Goal: Information Seeking & Learning: Check status

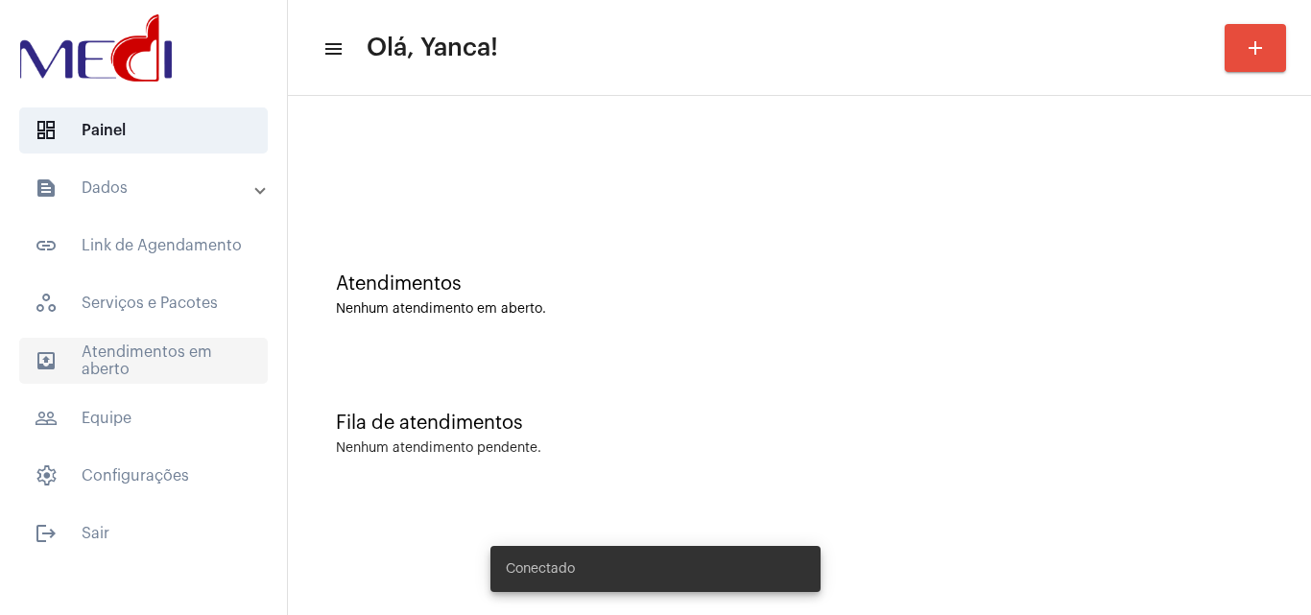
click at [206, 353] on span "outbox_outline Atendimentos em aberto" at bounding box center [143, 361] width 249 height 46
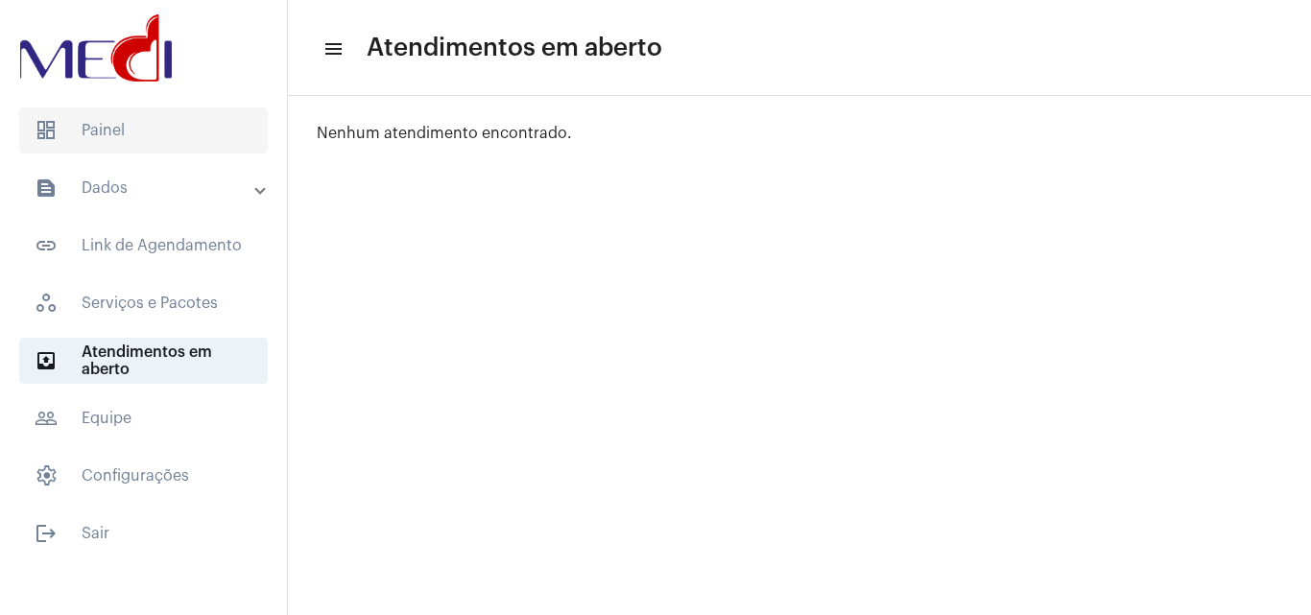
click at [95, 116] on span "dashboard Painel" at bounding box center [143, 131] width 249 height 46
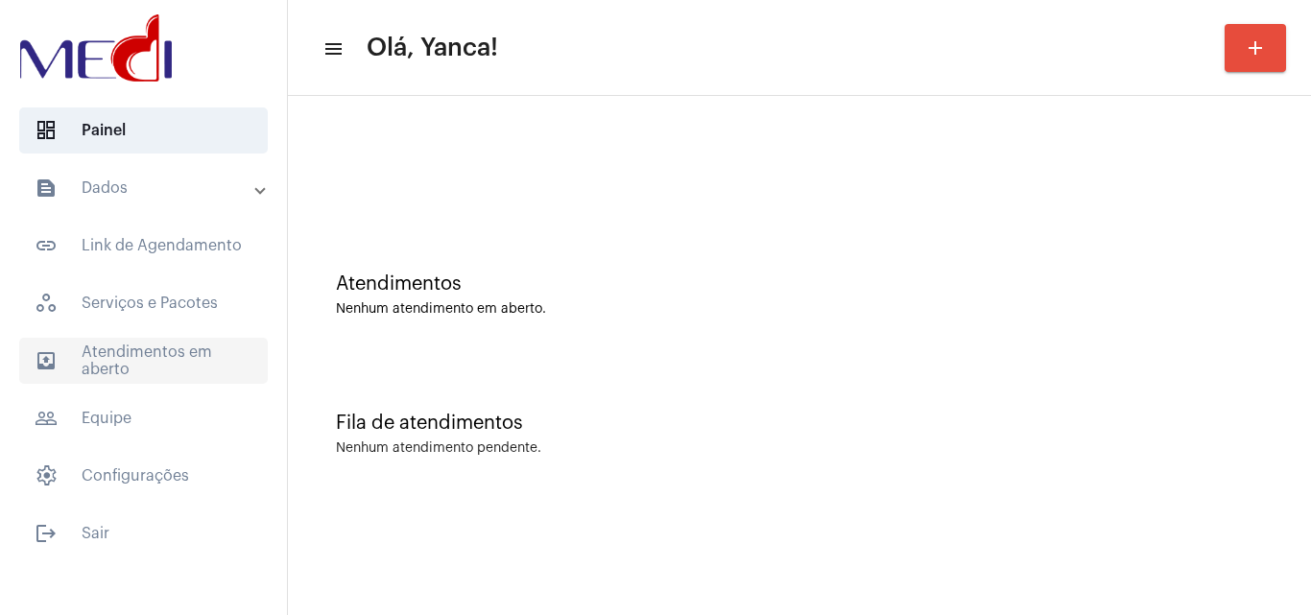
click at [188, 363] on span "outbox_outline Atendimentos em aberto" at bounding box center [143, 361] width 249 height 46
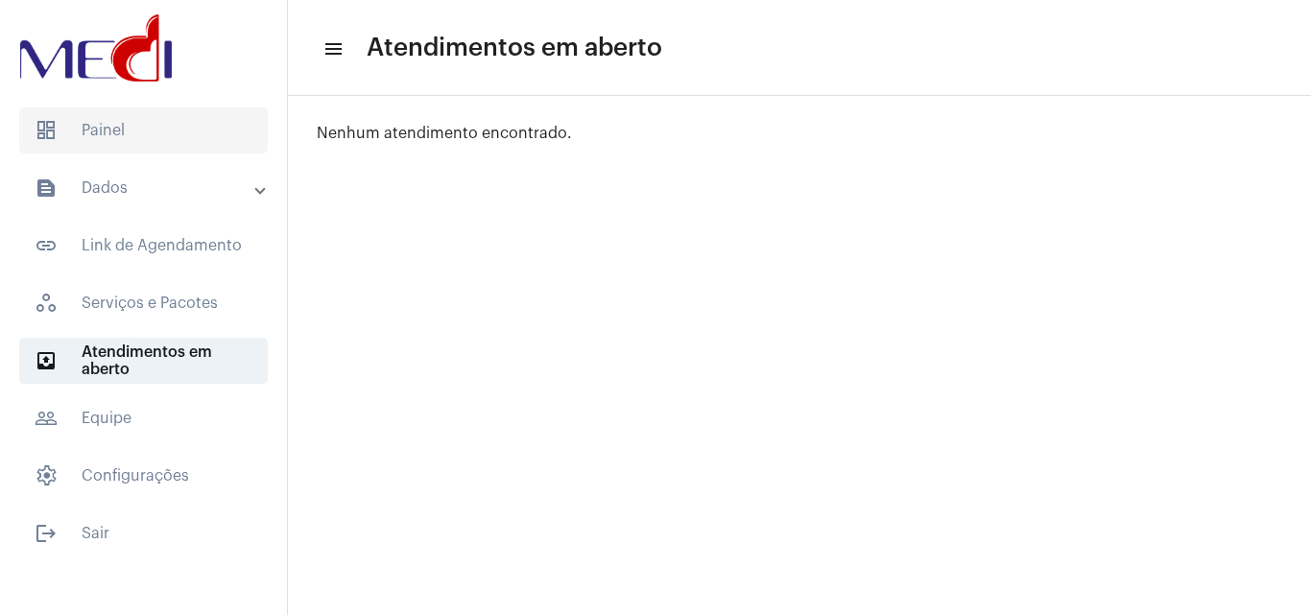
click at [196, 129] on span "dashboard Painel" at bounding box center [143, 131] width 249 height 46
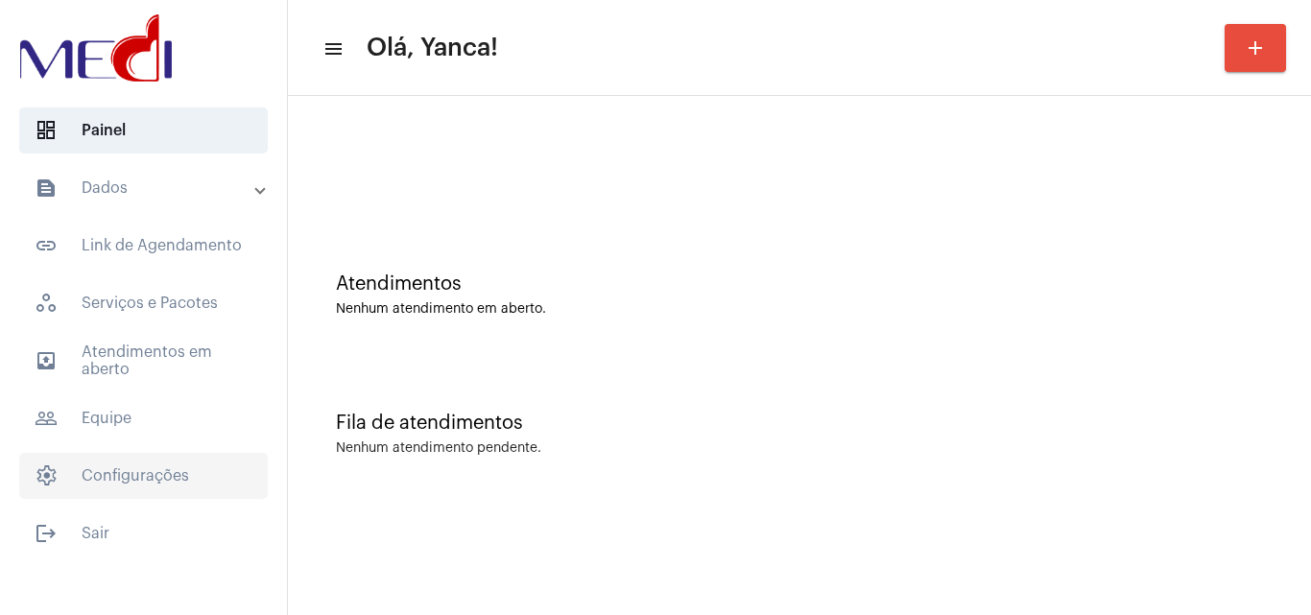
click at [154, 487] on span "settings Configurações" at bounding box center [143, 476] width 249 height 46
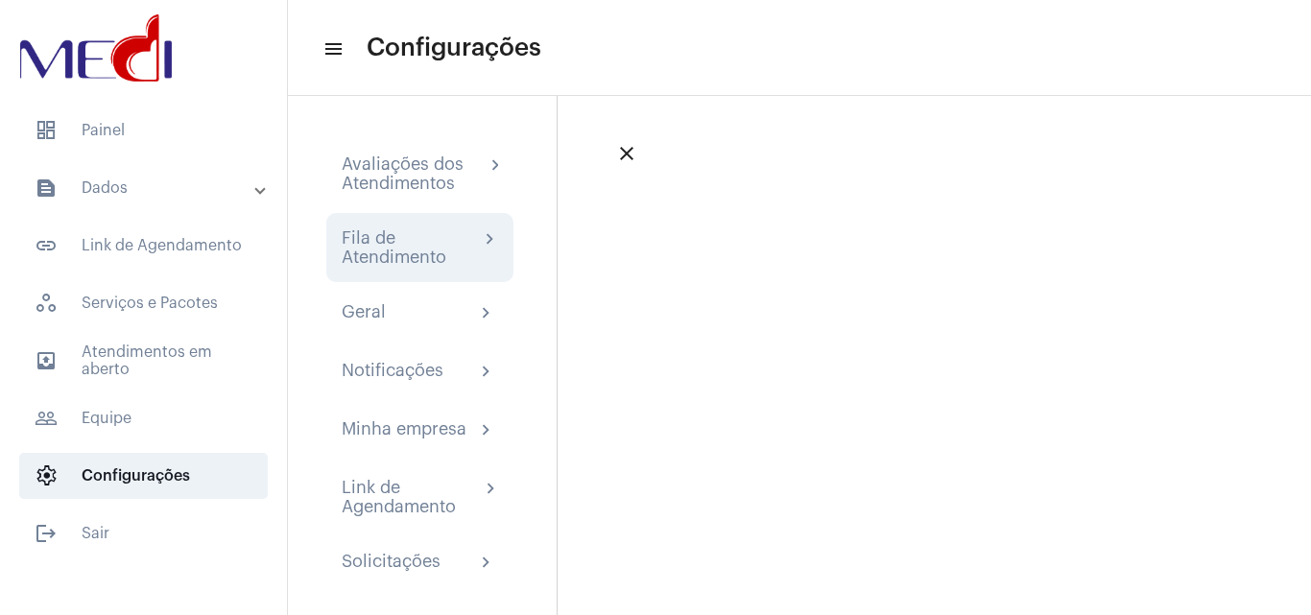
click at [408, 262] on div "Fila de Atendimento" at bounding box center [410, 247] width 137 height 38
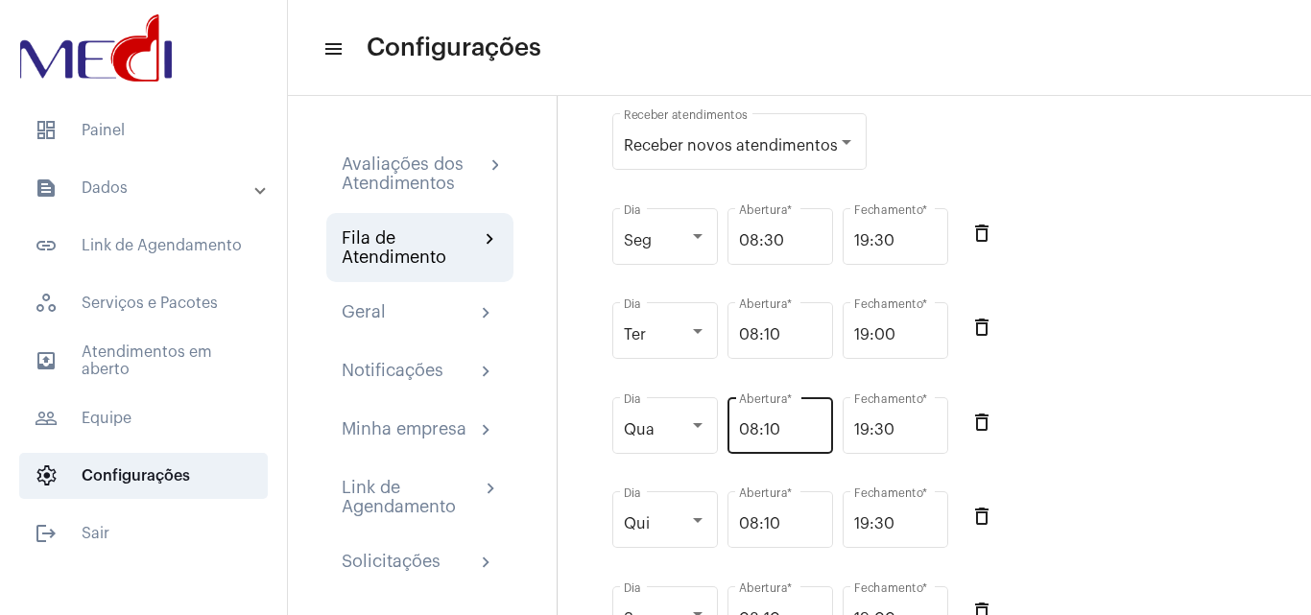
scroll to position [192, 0]
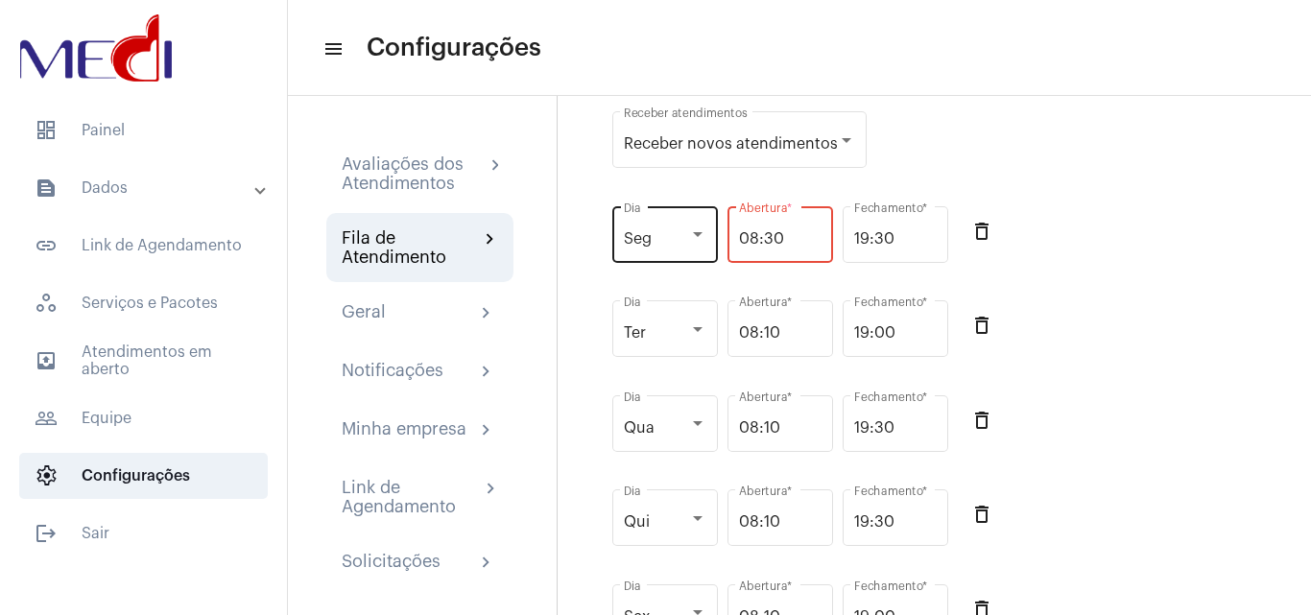
drag, startPoint x: 798, startPoint y: 256, endPoint x: 669, endPoint y: 253, distance: 128.7
click at [669, 253] on div "Seg Dia 08:30 Abertura * 19:30 Fechamento * delete_outline" at bounding box center [940, 245] width 665 height 95
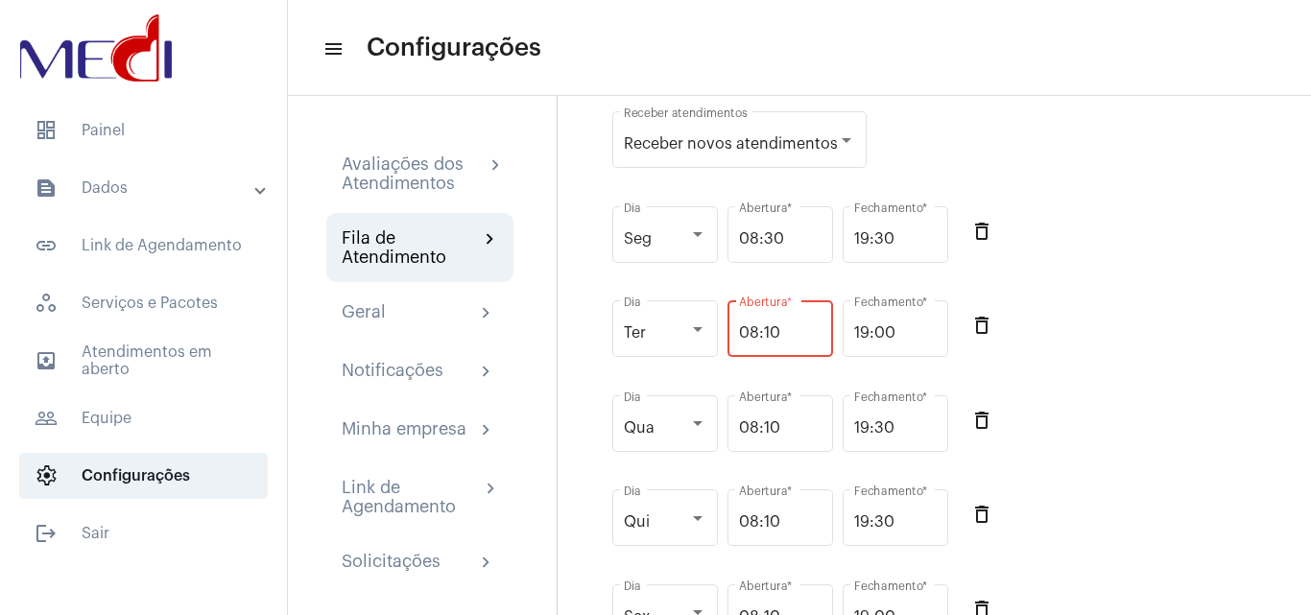
drag, startPoint x: 789, startPoint y: 354, endPoint x: 730, endPoint y: 401, distance: 75.9
click at [665, 356] on div "Ter Dia 08:10 Abertura * 19:00 Fechamento * delete_outline" at bounding box center [940, 339] width 665 height 95
paste input "3"
type input "08:30"
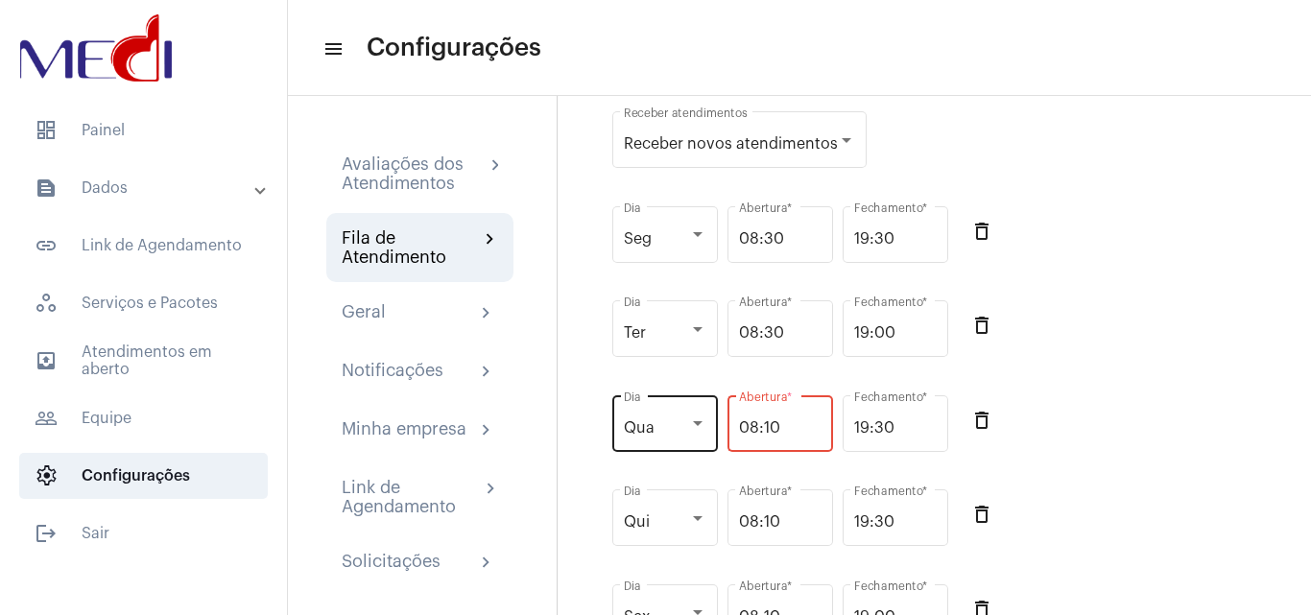
drag, startPoint x: 791, startPoint y: 442, endPoint x: 641, endPoint y: 452, distance: 150.1
click at [641, 452] on div "Qua Dia 08:10 Abertura * 19:30 Fechamento * delete_outline" at bounding box center [940, 434] width 665 height 95
paste input "3"
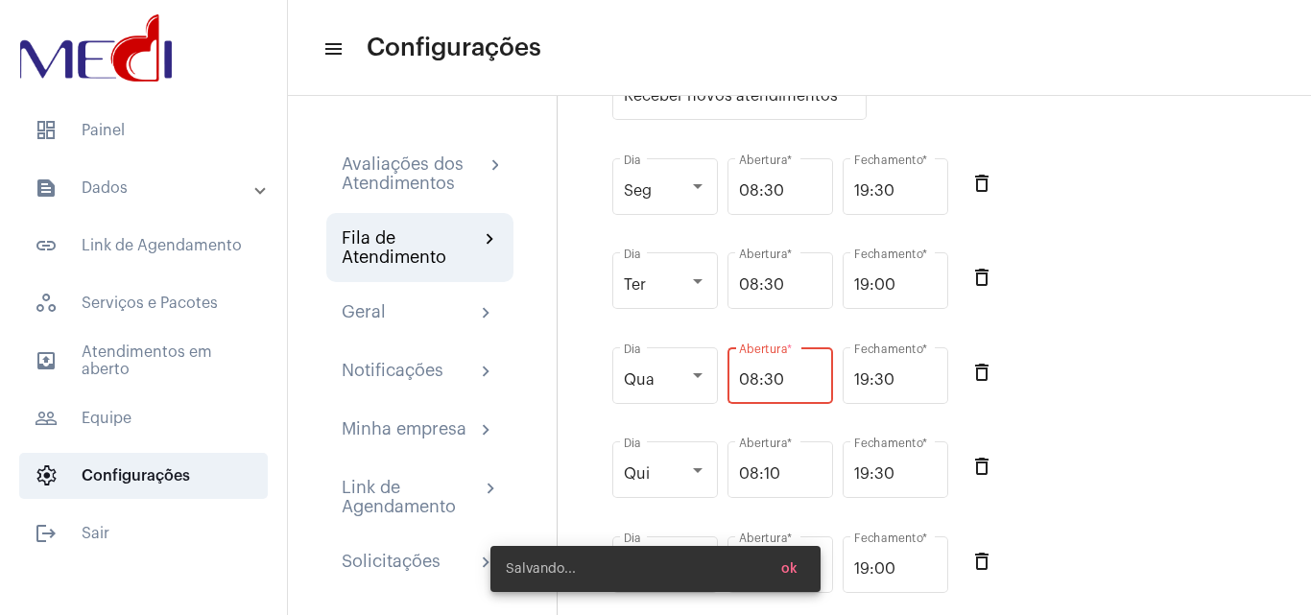
scroll to position [288, 0]
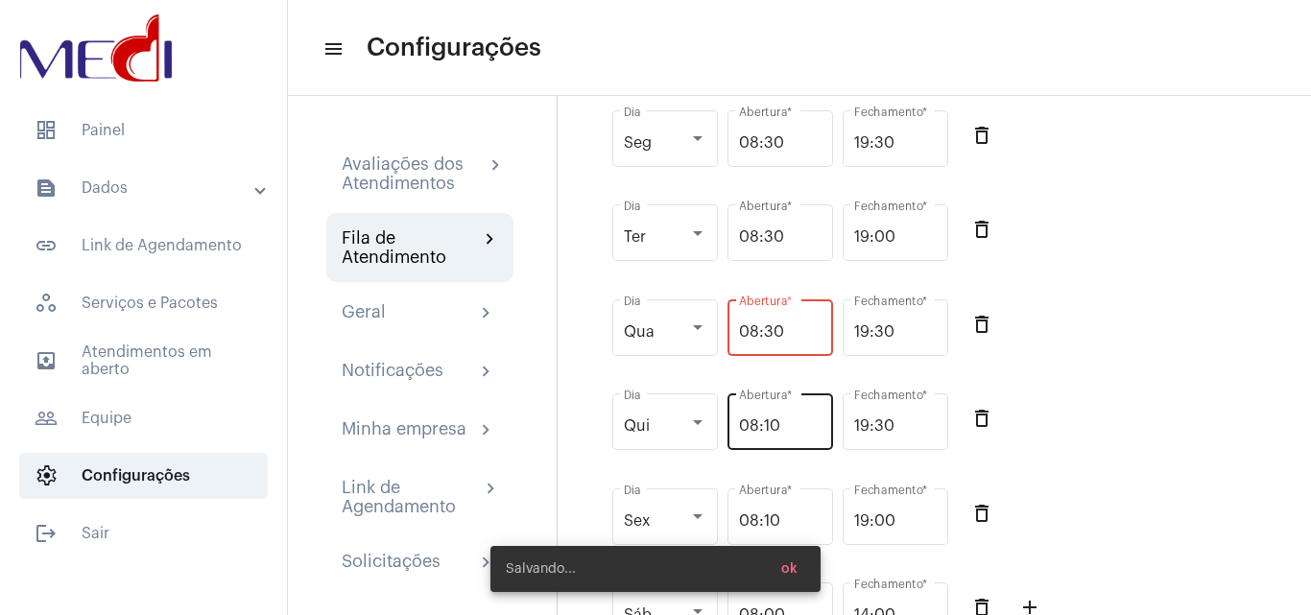
type input "08:30"
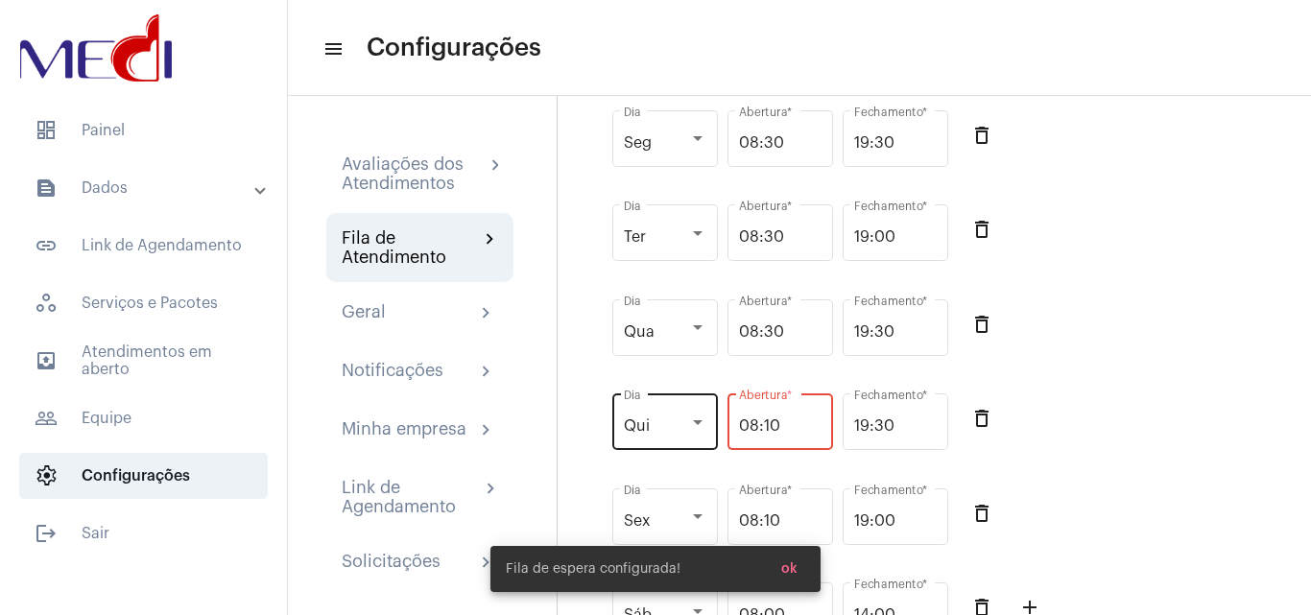
drag, startPoint x: 794, startPoint y: 445, endPoint x: 711, endPoint y: 432, distance: 83.7
click at [692, 435] on div "Qui Dia 08:10 Abertura * 19:30 Fechamento * delete_outline" at bounding box center [940, 432] width 665 height 95
paste input "3"
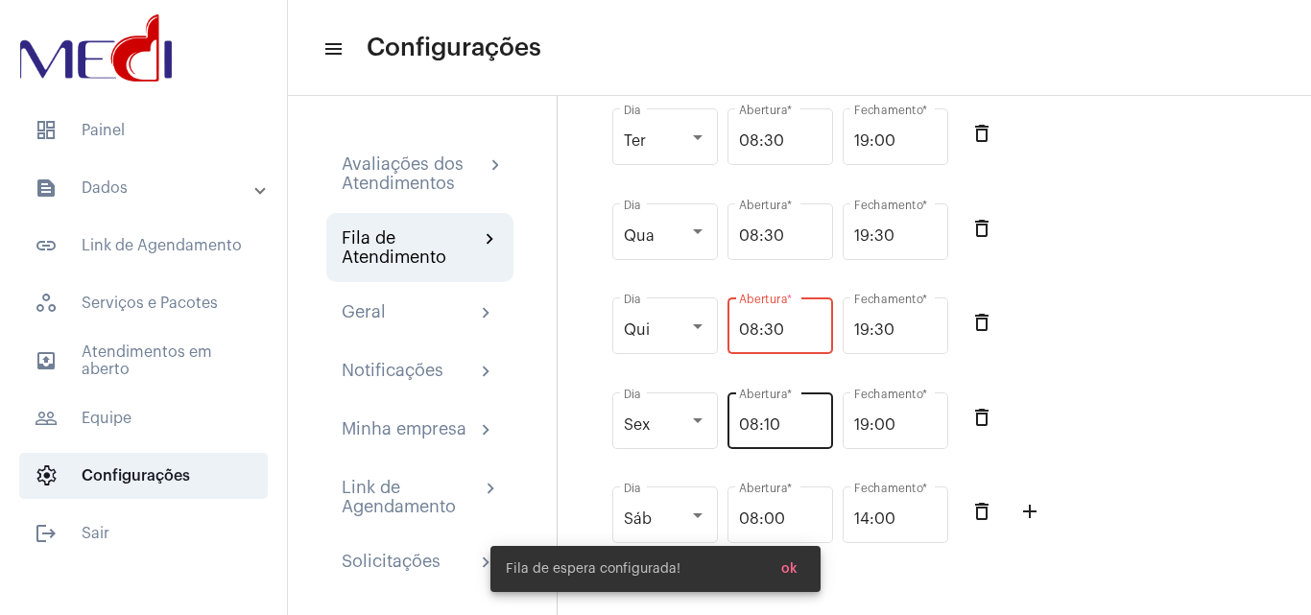
type input "08:30"
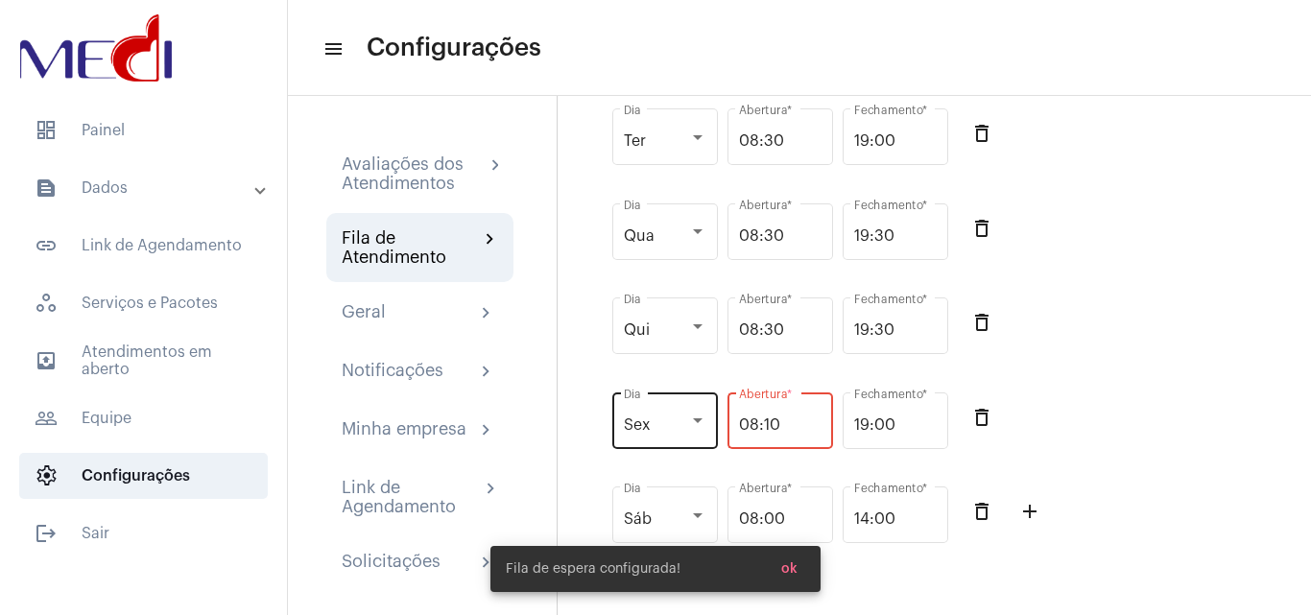
drag, startPoint x: 804, startPoint y: 448, endPoint x: 692, endPoint y: 448, distance: 111.4
click at [692, 448] on div "Sex Dia 08:10 Abertura * 19:00 Fechamento * delete_outline" at bounding box center [940, 431] width 665 height 95
paste input "3"
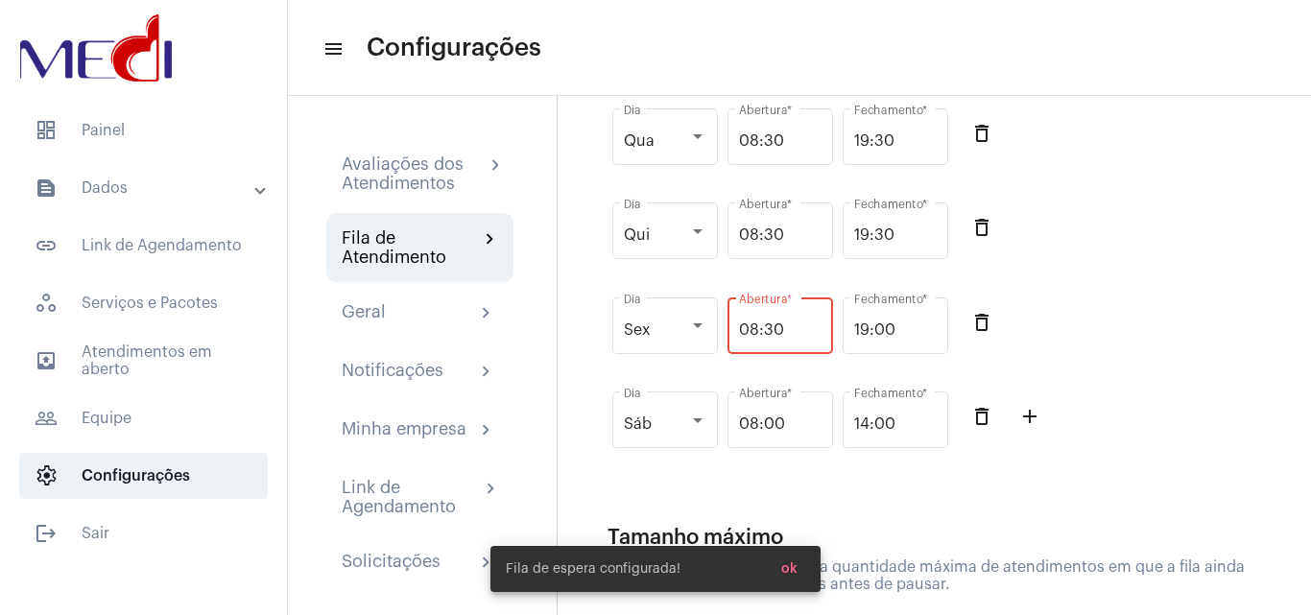
scroll to position [480, 0]
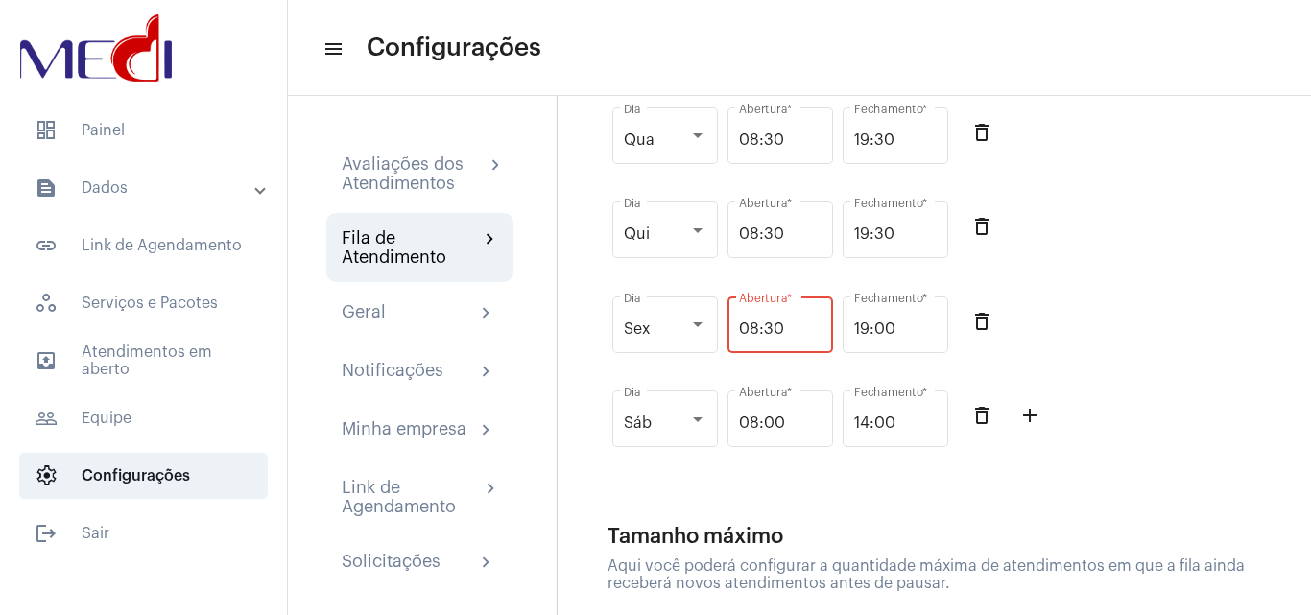
type input "08:30"
drag, startPoint x: 1121, startPoint y: 266, endPoint x: 1105, endPoint y: 291, distance: 29.8
click at [1122, 267] on div "Qui Dia 08:30 Abertura * 19:30 Fechamento * delete_outline" at bounding box center [940, 240] width 665 height 95
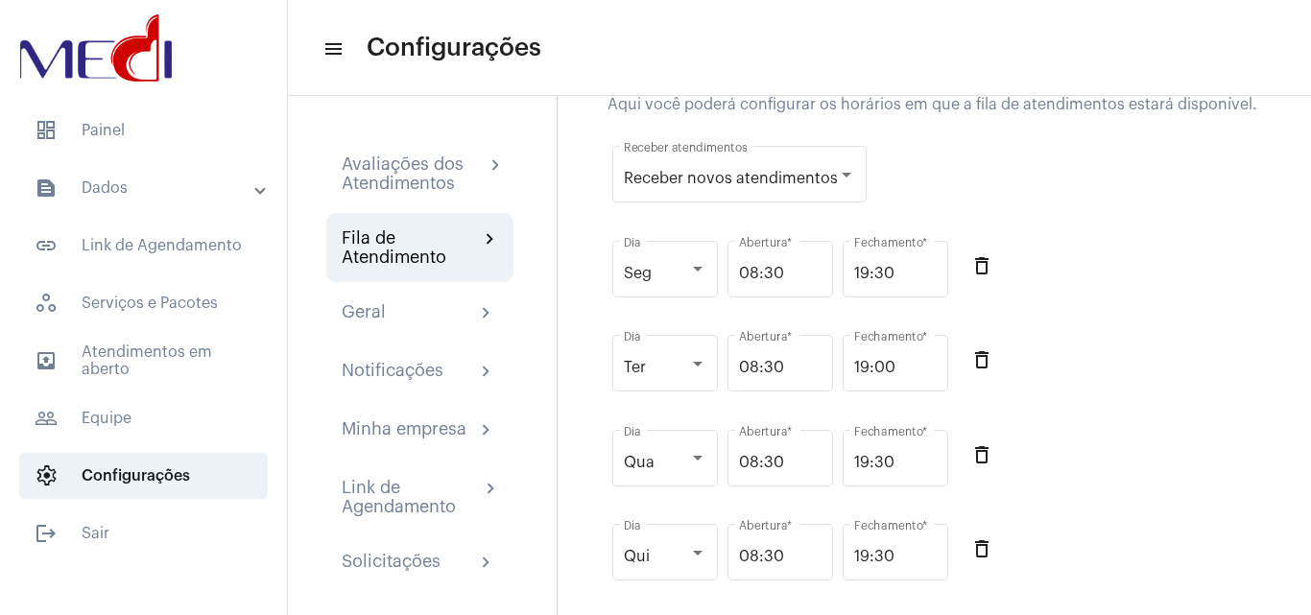
scroll to position [192, 0]
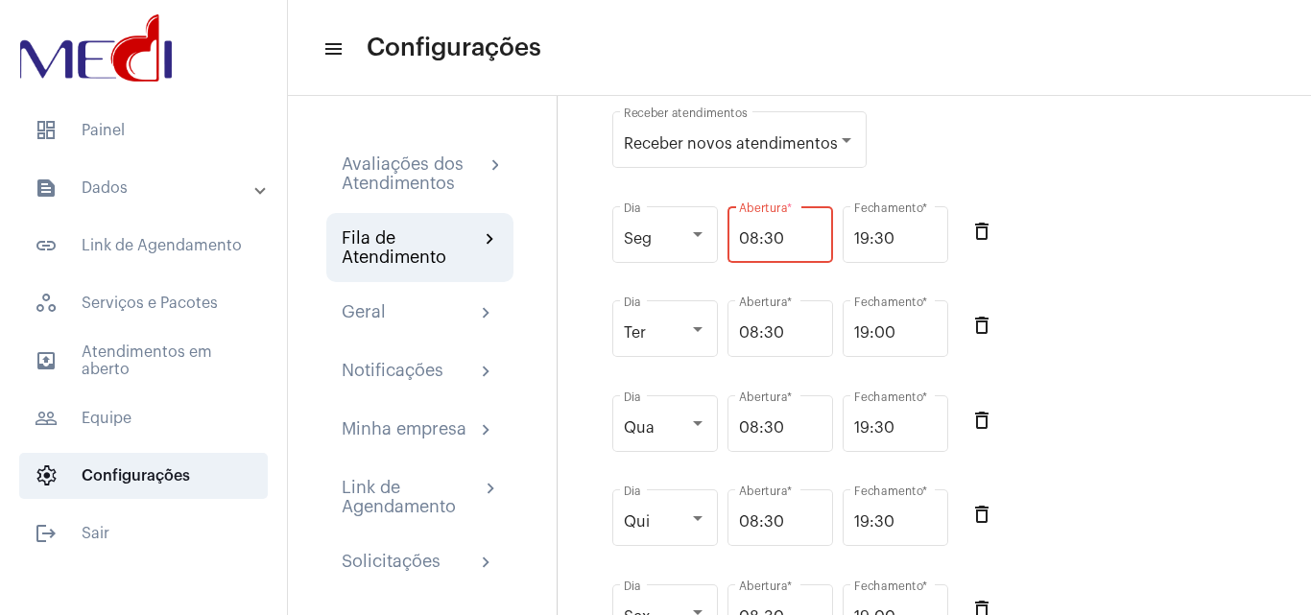
click at [762, 248] on input "08:30" at bounding box center [780, 238] width 83 height 17
click at [790, 248] on input "08:20" at bounding box center [780, 238] width 83 height 17
drag, startPoint x: 730, startPoint y: 246, endPoint x: 698, endPoint y: 248, distance: 31.7
click at [698, 248] on div "Seg Dia 08:20 Abertura * 19:30 Fechamento * delete_outline" at bounding box center [940, 245] width 665 height 95
type input "08:20"
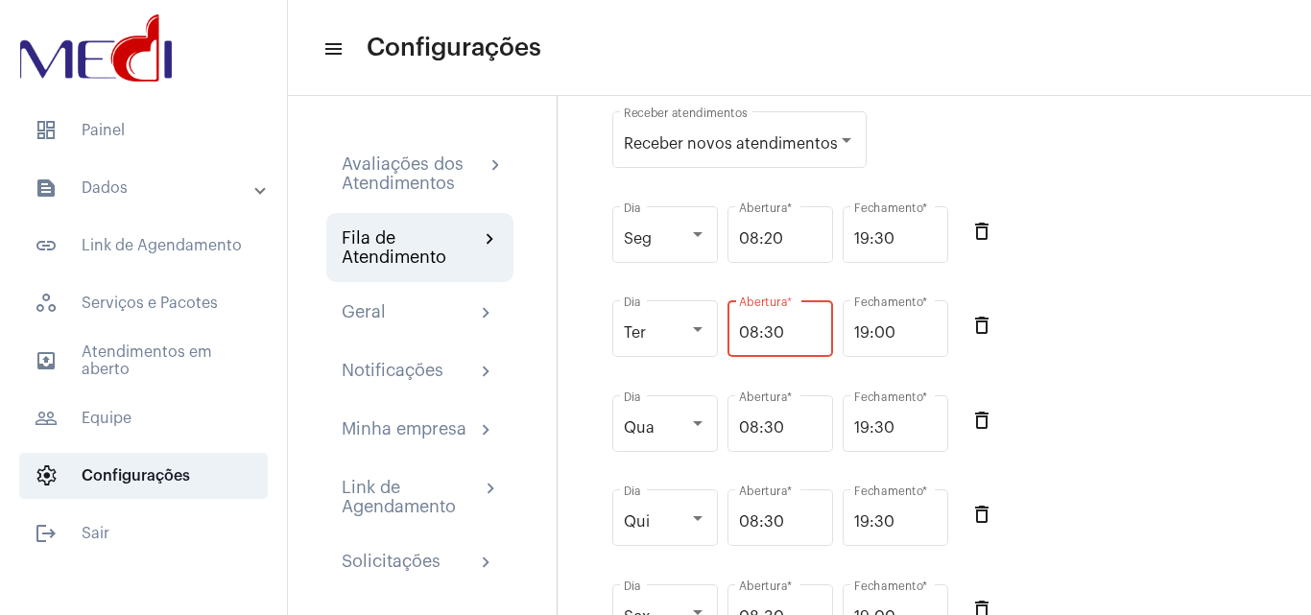
drag, startPoint x: 794, startPoint y: 348, endPoint x: 736, endPoint y: 375, distance: 63.6
click at [673, 345] on div "Ter Dia 08:30 Abertura * 19:00 Fechamento * delete_outline" at bounding box center [940, 339] width 665 height 95
paste input "2"
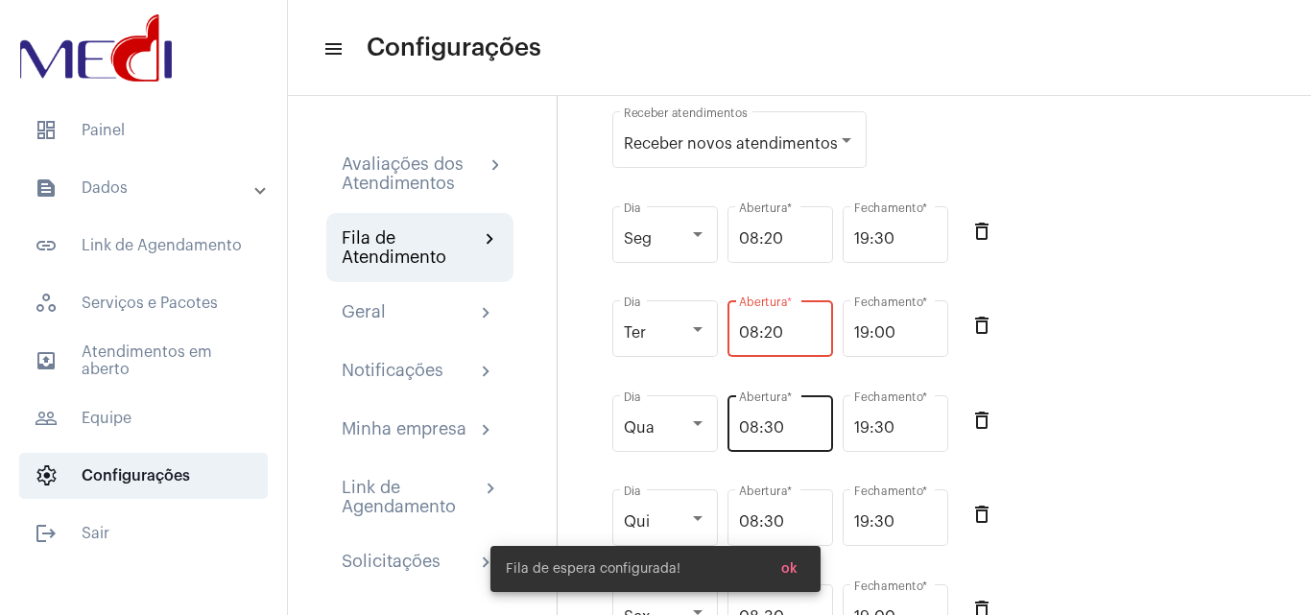
type input "08:20"
drag, startPoint x: 792, startPoint y: 438, endPoint x: 752, endPoint y: 416, distance: 46.0
click at [695, 428] on div "Qua Dia 08:30 Abertura * 19:30 Fechamento * delete_outline" at bounding box center [940, 434] width 665 height 95
paste input "2"
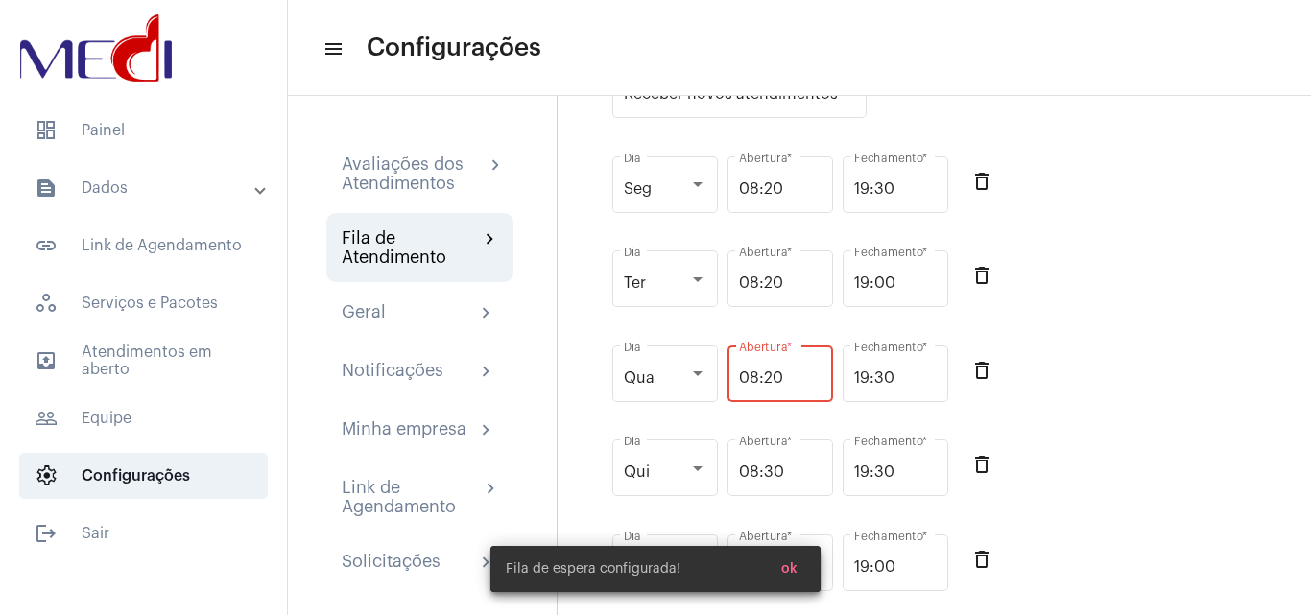
scroll to position [384, 0]
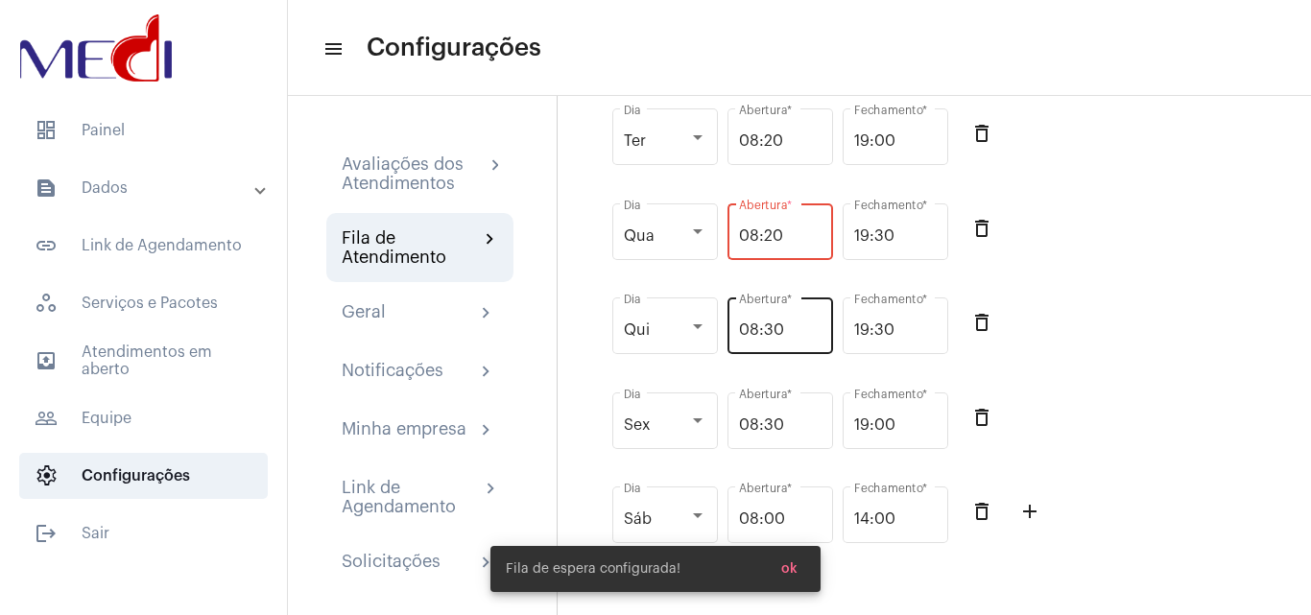
type input "08:20"
drag, startPoint x: 796, startPoint y: 358, endPoint x: 729, endPoint y: 359, distance: 67.2
click at [729, 354] on div "08:30 Abertura *" at bounding box center [781, 324] width 106 height 60
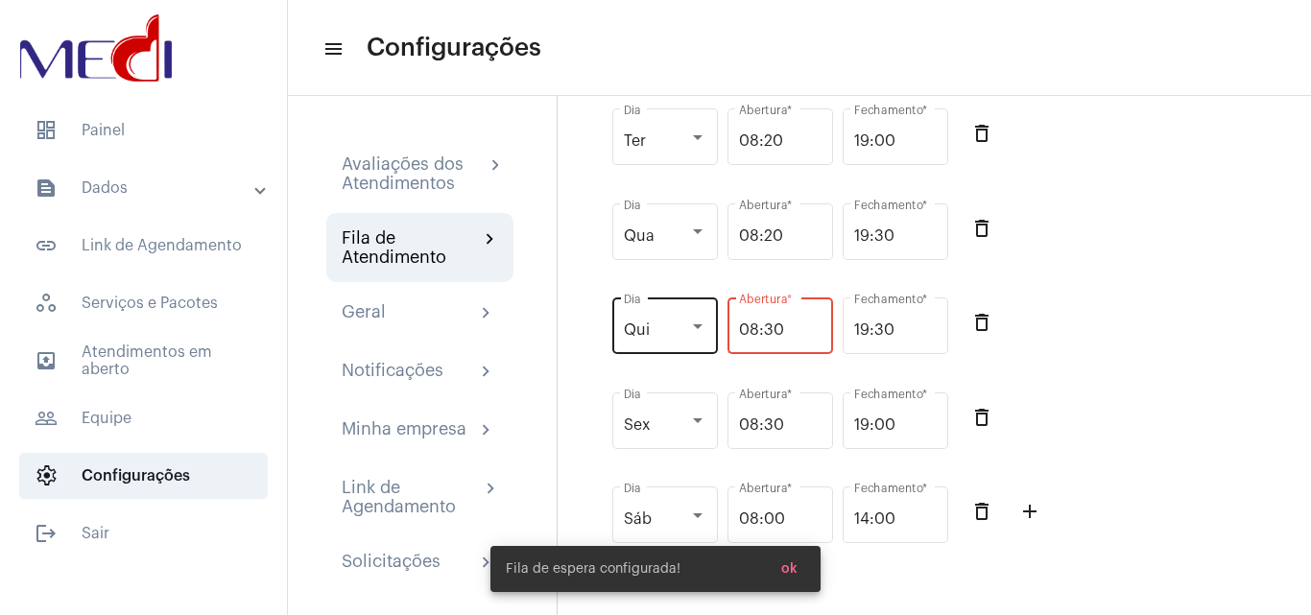
drag, startPoint x: 798, startPoint y: 348, endPoint x: 647, endPoint y: 343, distance: 150.8
click at [647, 343] on div "Qui Dia 08:30 Abertura * 19:30 Fechamento * delete_outline" at bounding box center [940, 336] width 665 height 95
paste input "2"
type input "08:20"
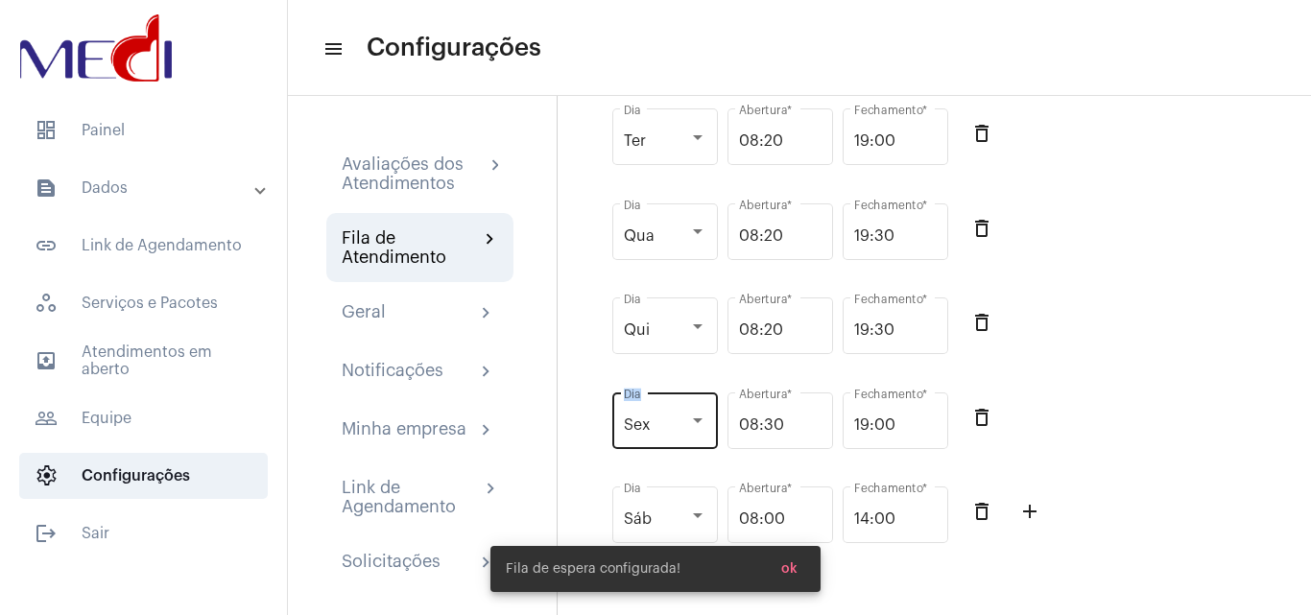
drag, startPoint x: 790, startPoint y: 453, endPoint x: 674, endPoint y: 437, distance: 117.3
click at [674, 438] on div "Sex Dia 08:30 Abertura * 19:00 Fechamento * delete_outline" at bounding box center [940, 431] width 665 height 95
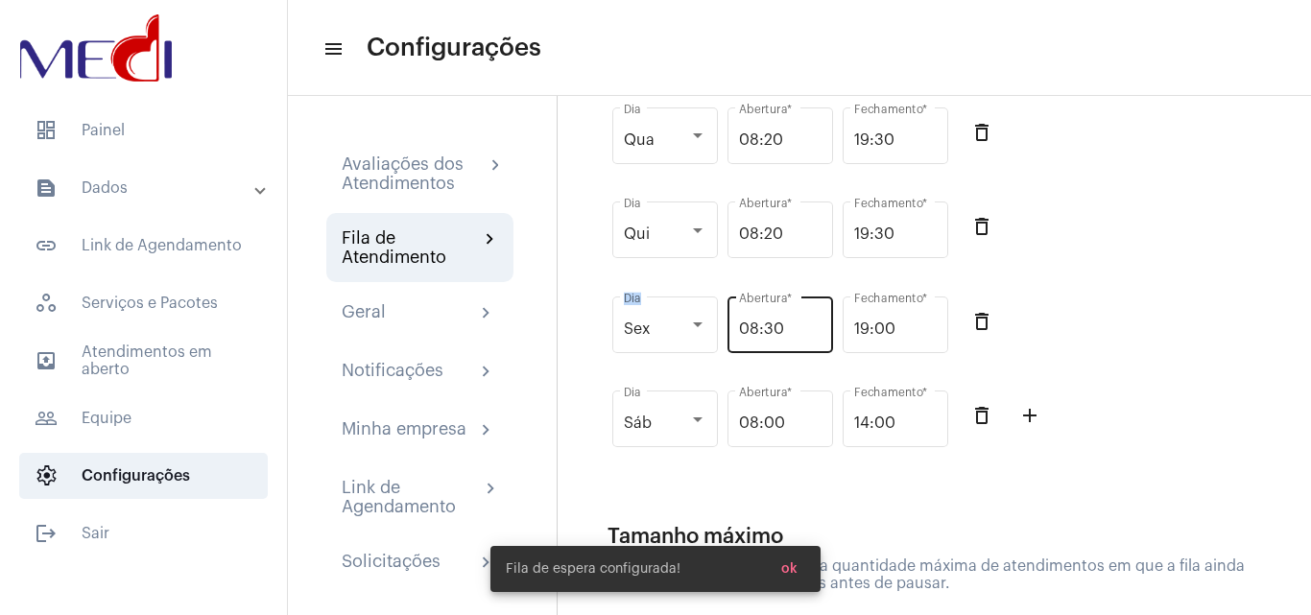
click at [803, 335] on div "08:30 Abertura *" at bounding box center [780, 323] width 83 height 60
drag, startPoint x: 798, startPoint y: 354, endPoint x: 727, endPoint y: 362, distance: 71.5
click at [727, 362] on div "Sex Dia 08:30 Abertura * 19:00 Fechamento * delete_outline" at bounding box center [940, 335] width 665 height 95
paste input "2"
type input "08:20"
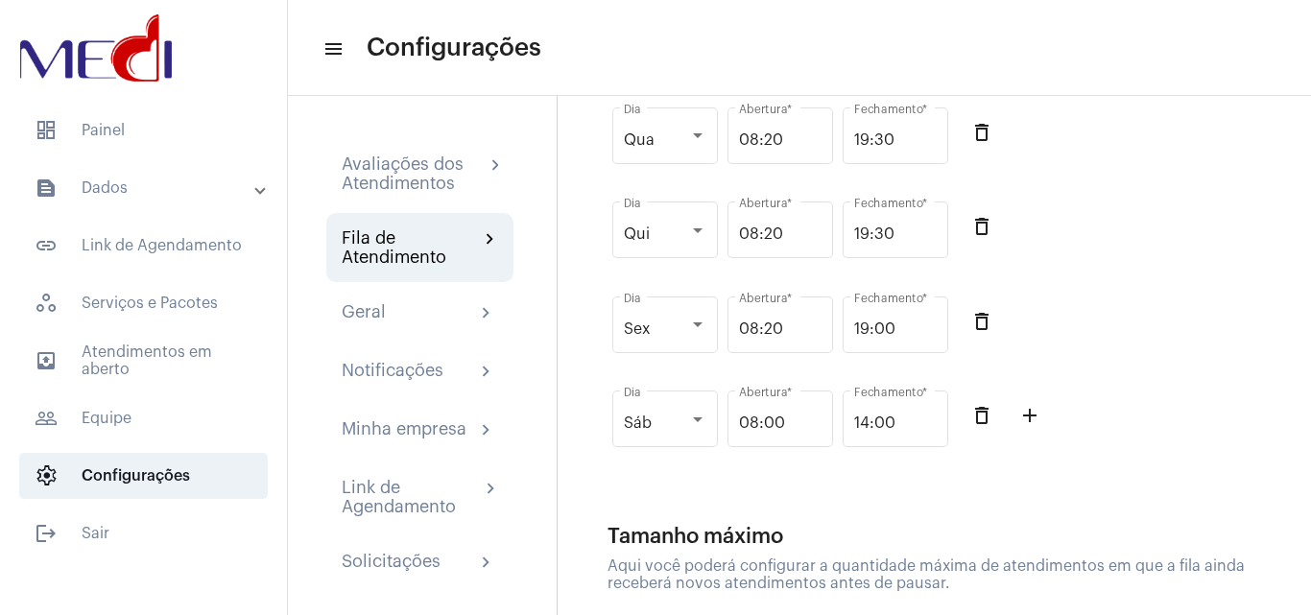
drag, startPoint x: 1147, startPoint y: 261, endPoint x: 1002, endPoint y: 317, distance: 155.3
click at [1135, 274] on div "Qui Dia 08:20 Abertura * 19:30 Fechamento * delete_outline" at bounding box center [940, 240] width 665 height 95
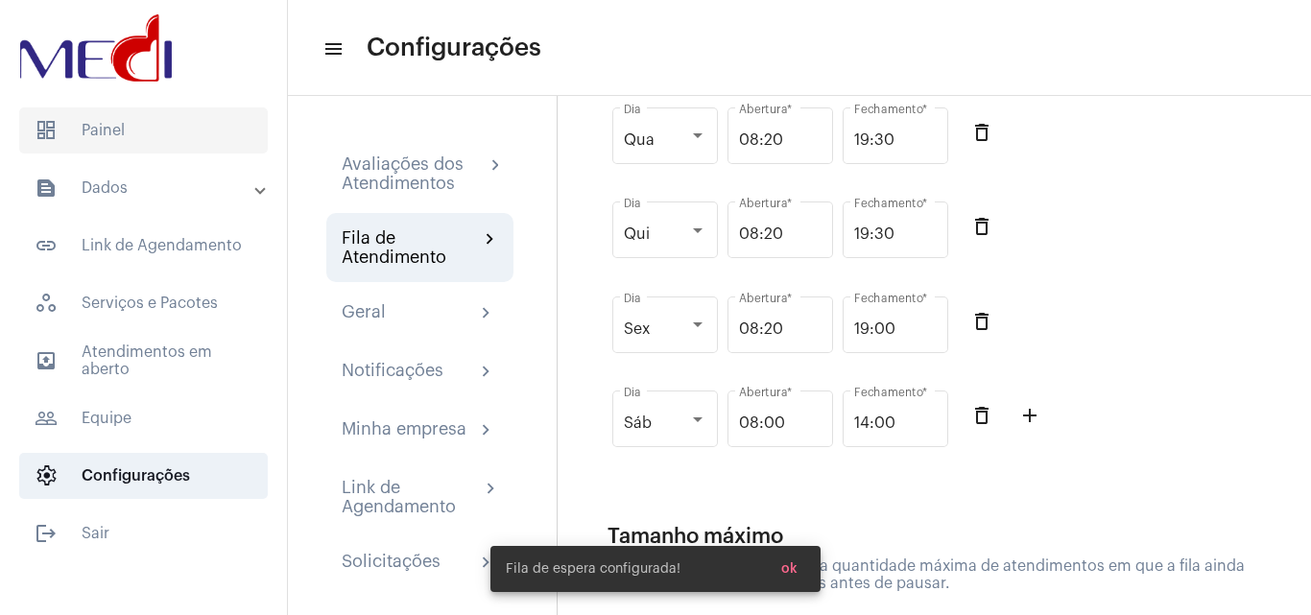
click at [136, 134] on span "dashboard Painel" at bounding box center [143, 131] width 249 height 46
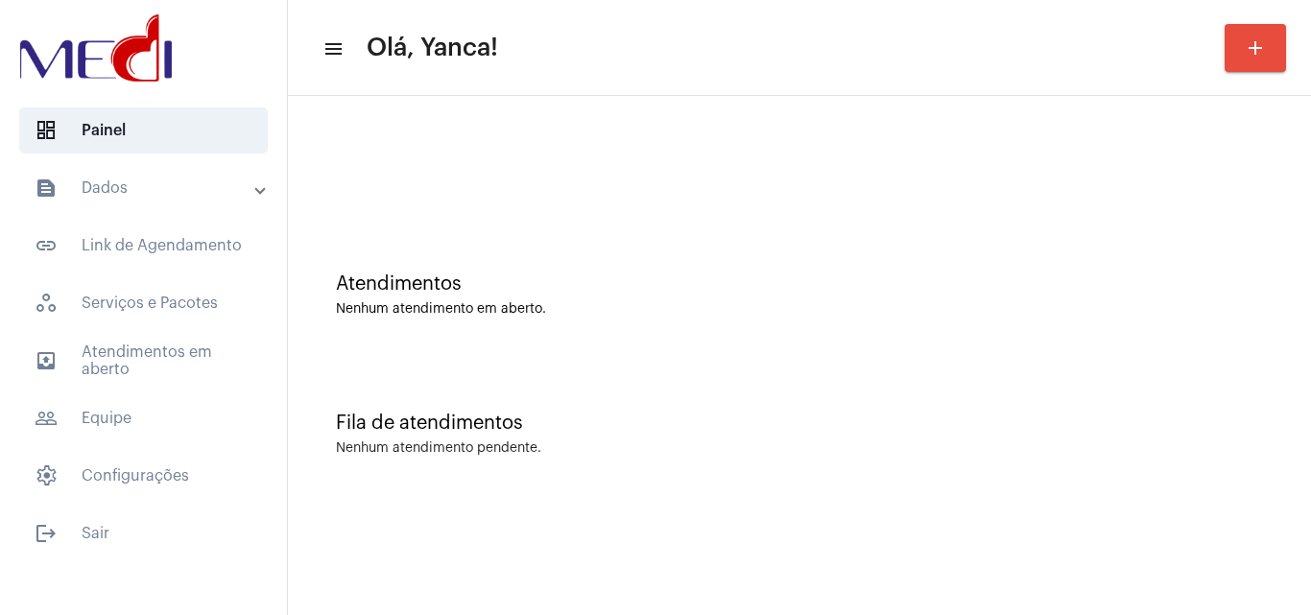
drag, startPoint x: 112, startPoint y: 179, endPoint x: 130, endPoint y: 239, distance: 62.9
click at [112, 180] on mat-panel-title "text_snippet_outlined Dados" at bounding box center [146, 188] width 222 height 23
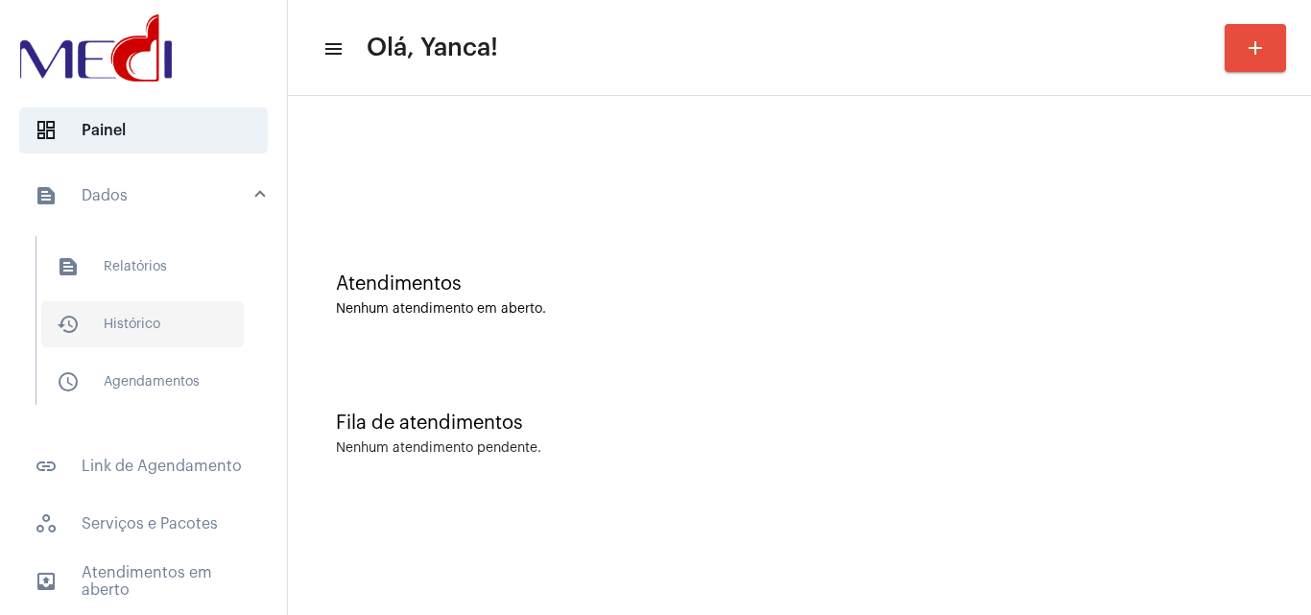
click at [168, 324] on span "history_outlined Histórico" at bounding box center [142, 324] width 203 height 46
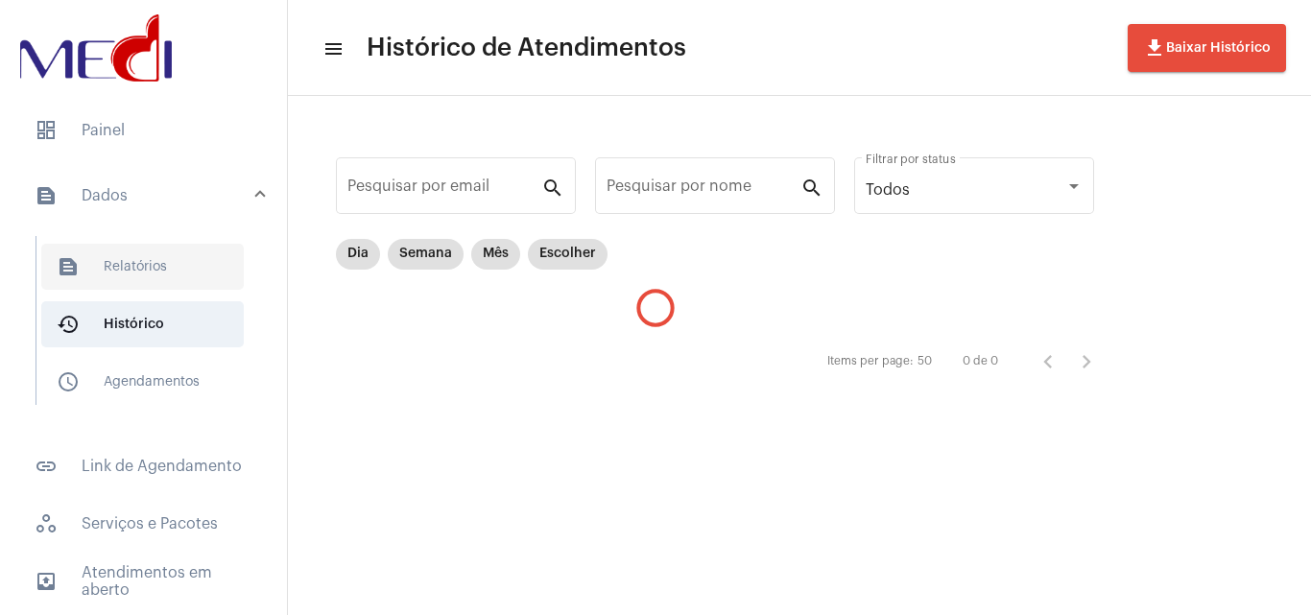
click at [156, 255] on span "text_snippet_outlined Relatórios" at bounding box center [142, 267] width 203 height 46
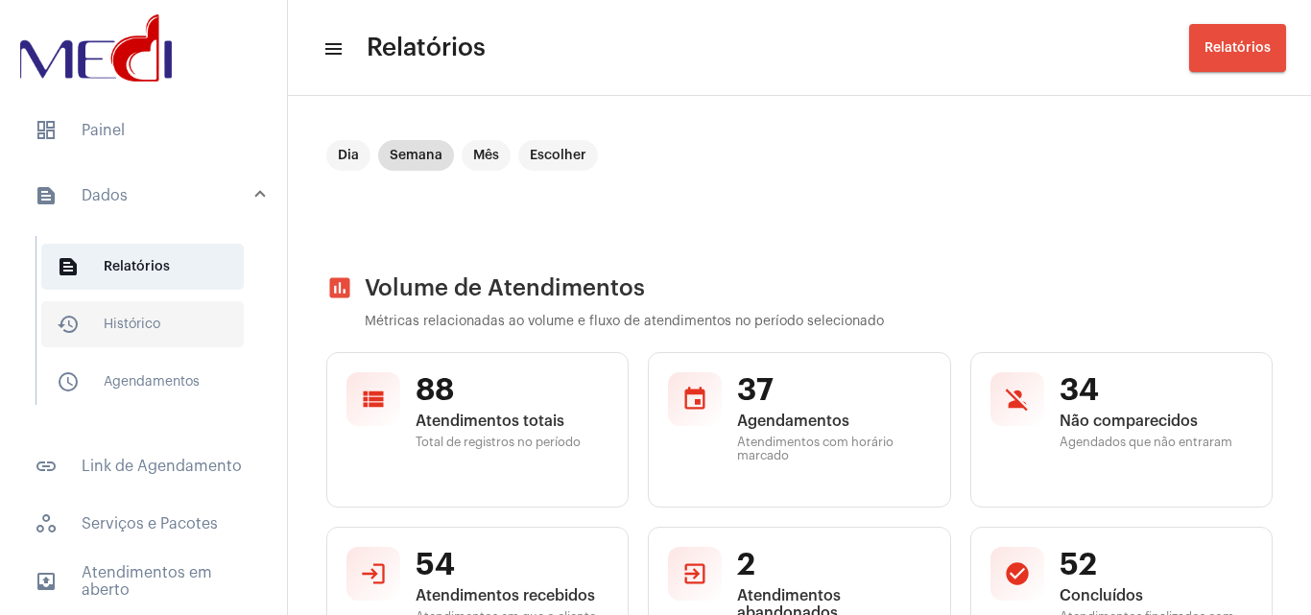
click at [153, 324] on span "history_outlined Histórico" at bounding box center [142, 324] width 203 height 46
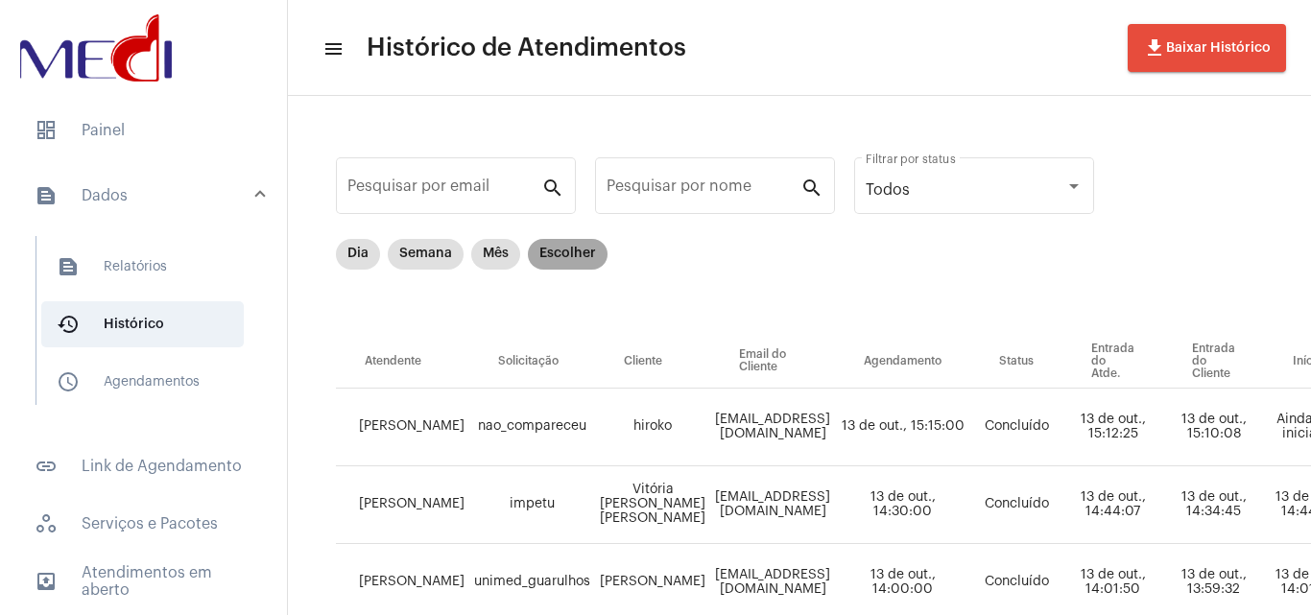
click at [572, 249] on mat-chip "Escolher" at bounding box center [568, 254] width 80 height 31
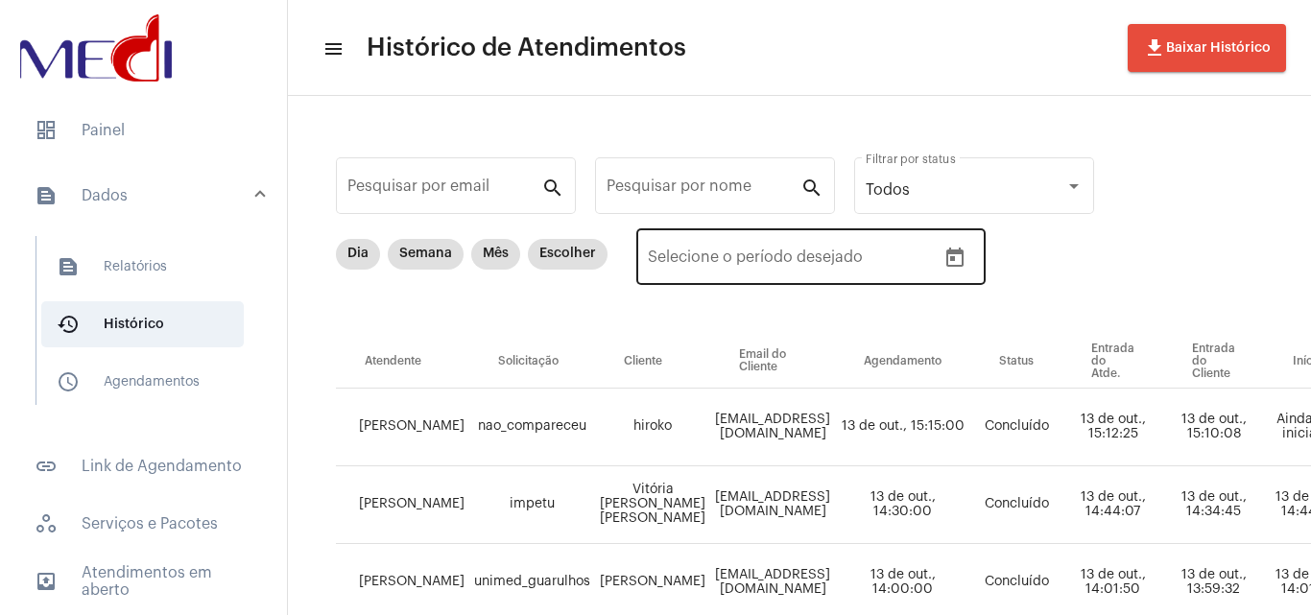
click at [959, 258] on icon "Open calendar" at bounding box center [955, 258] width 23 height 23
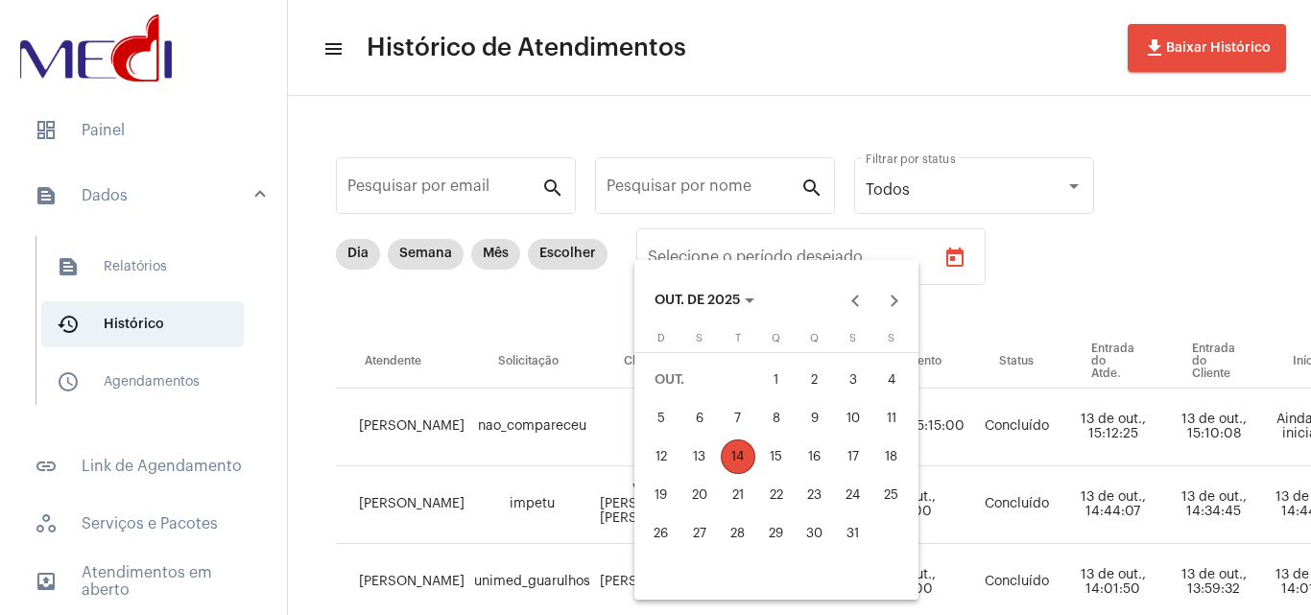
click at [693, 455] on div "13" at bounding box center [700, 457] width 35 height 35
type input "[DATE]"
click at [693, 455] on div "13" at bounding box center [700, 457] width 35 height 35
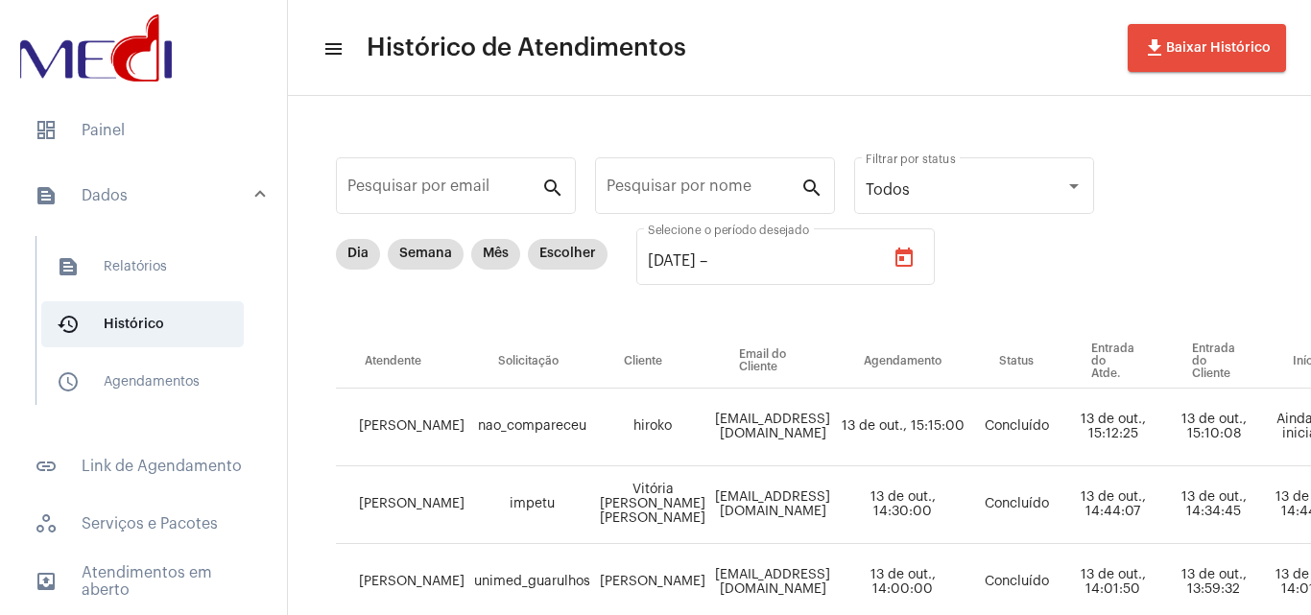
type input "[DATE]"
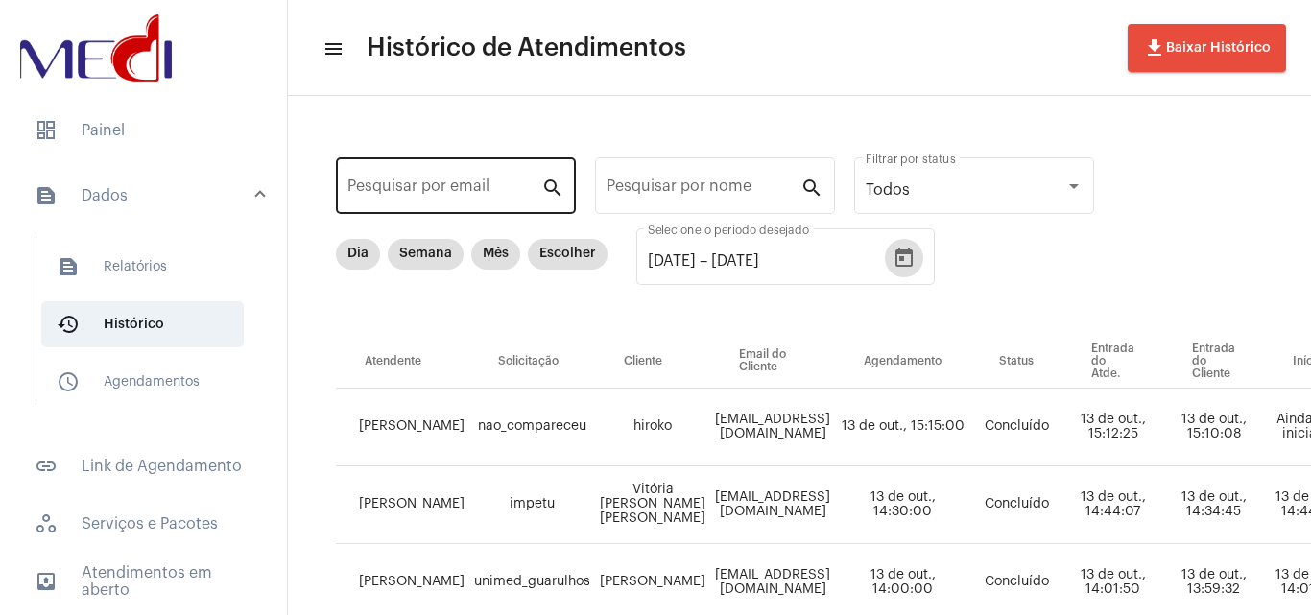
click at [506, 190] on input "Pesquisar por email" at bounding box center [445, 189] width 194 height 17
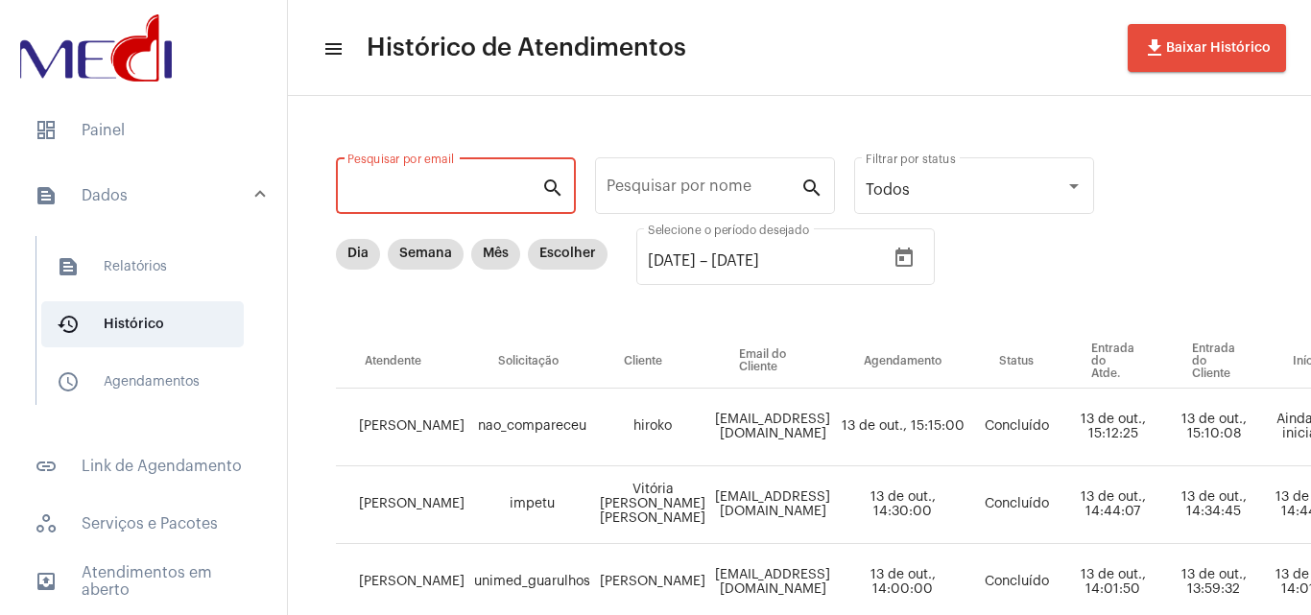
paste input "[PERSON_NAME][EMAIL_ADDRESS][DOMAIN_NAME]"
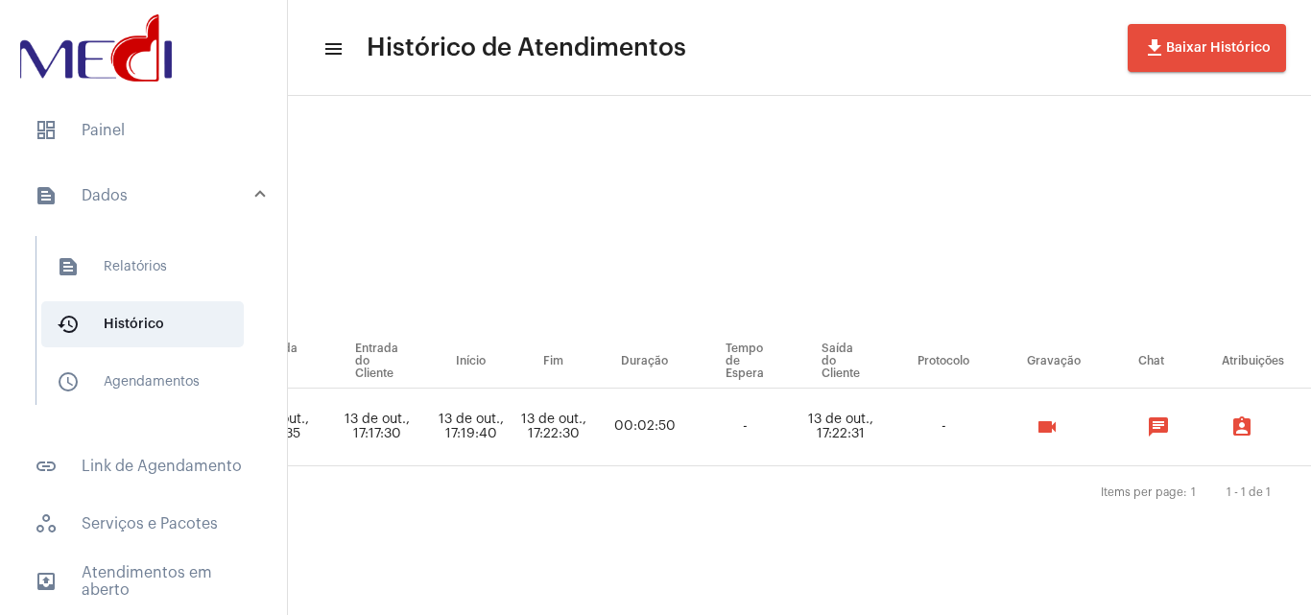
scroll to position [0, 831]
type input "[PERSON_NAME][EMAIL_ADDRESS][DOMAIN_NAME]"
click at [1065, 422] on button "videocam" at bounding box center [1045, 427] width 38 height 38
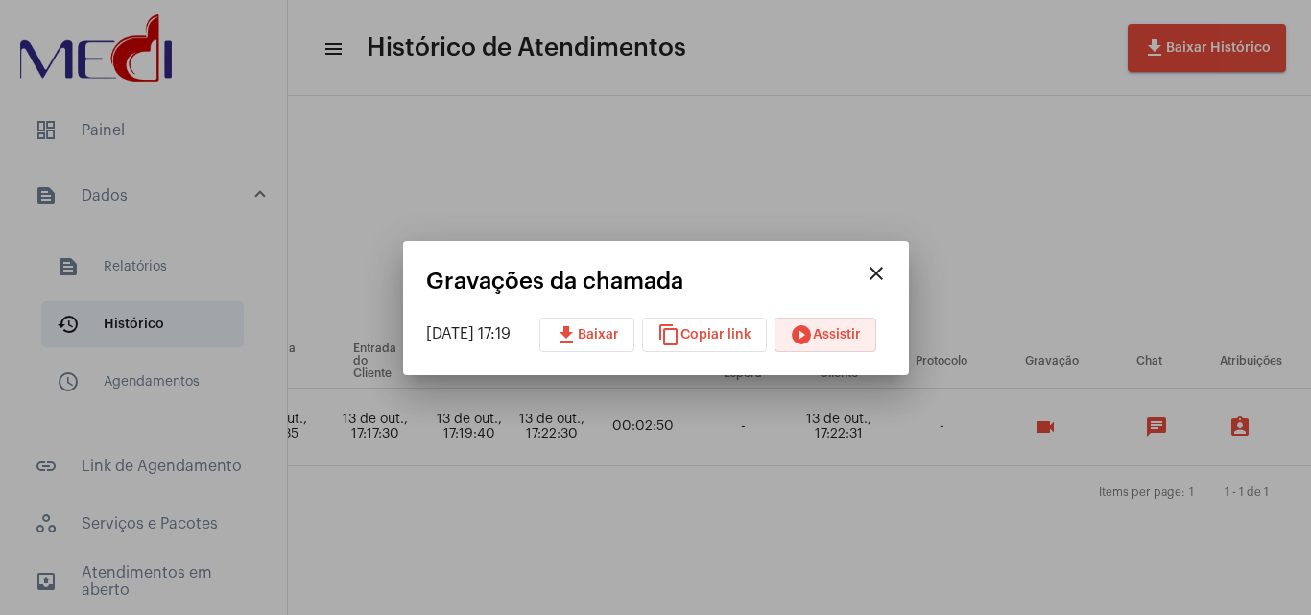
click at [853, 334] on span "play_circle_filled Assistir" at bounding box center [825, 334] width 71 height 13
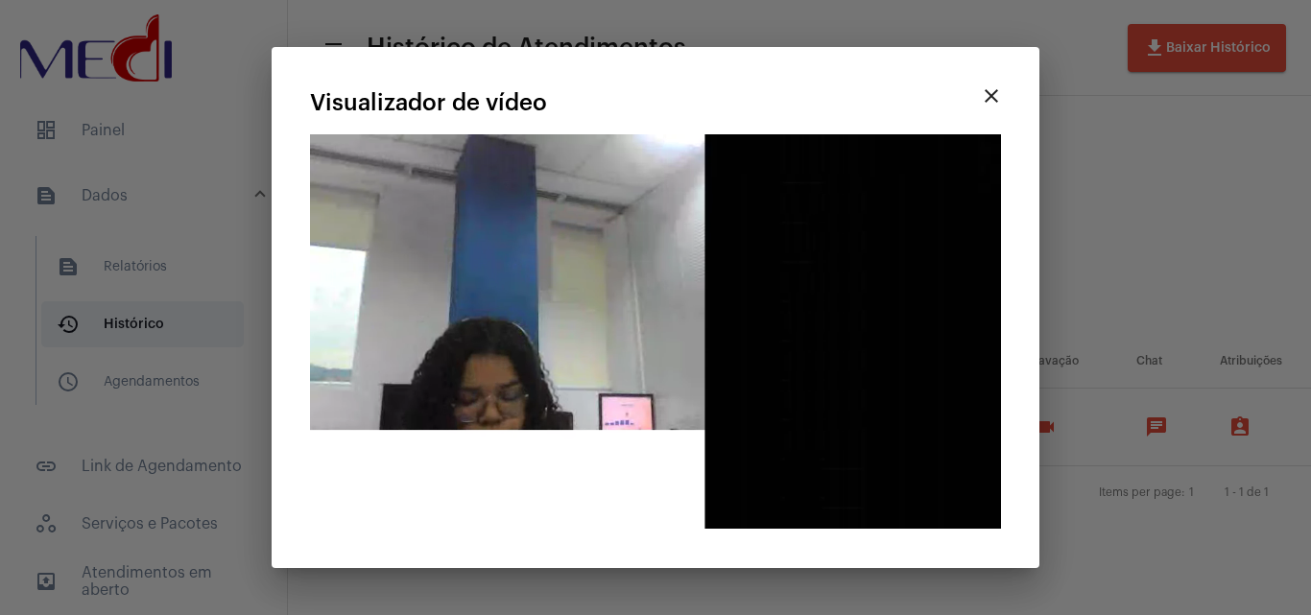
drag, startPoint x: 992, startPoint y: 98, endPoint x: 1041, endPoint y: 197, distance: 110.3
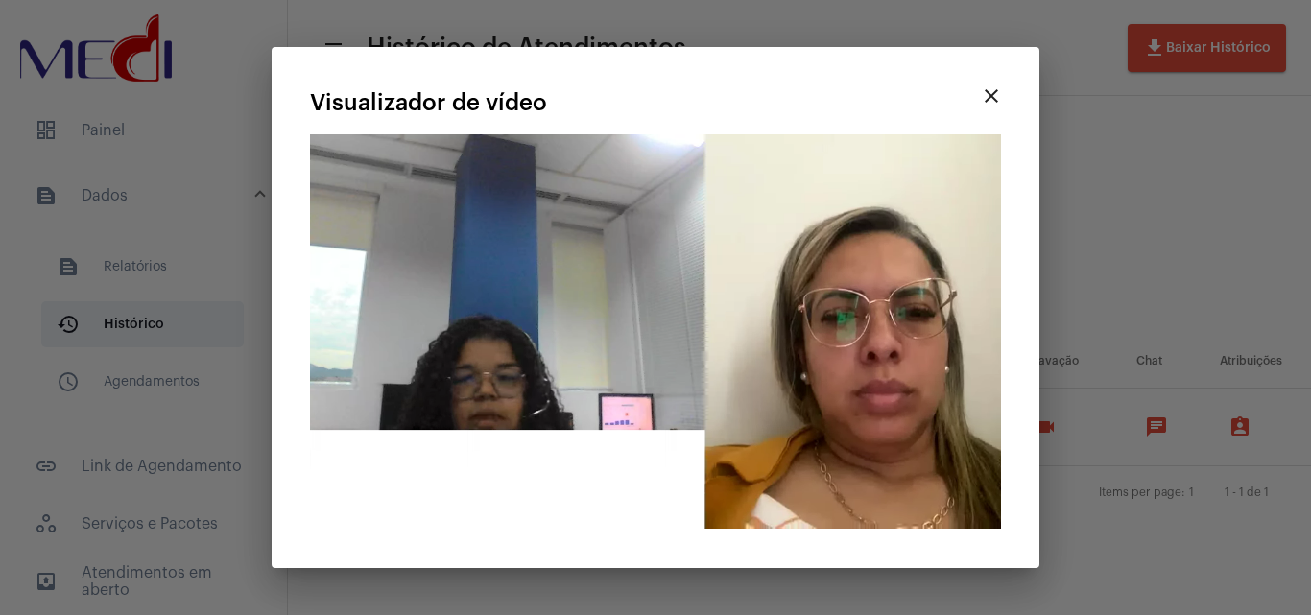
click at [992, 99] on mat-icon "close" at bounding box center [991, 95] width 23 height 23
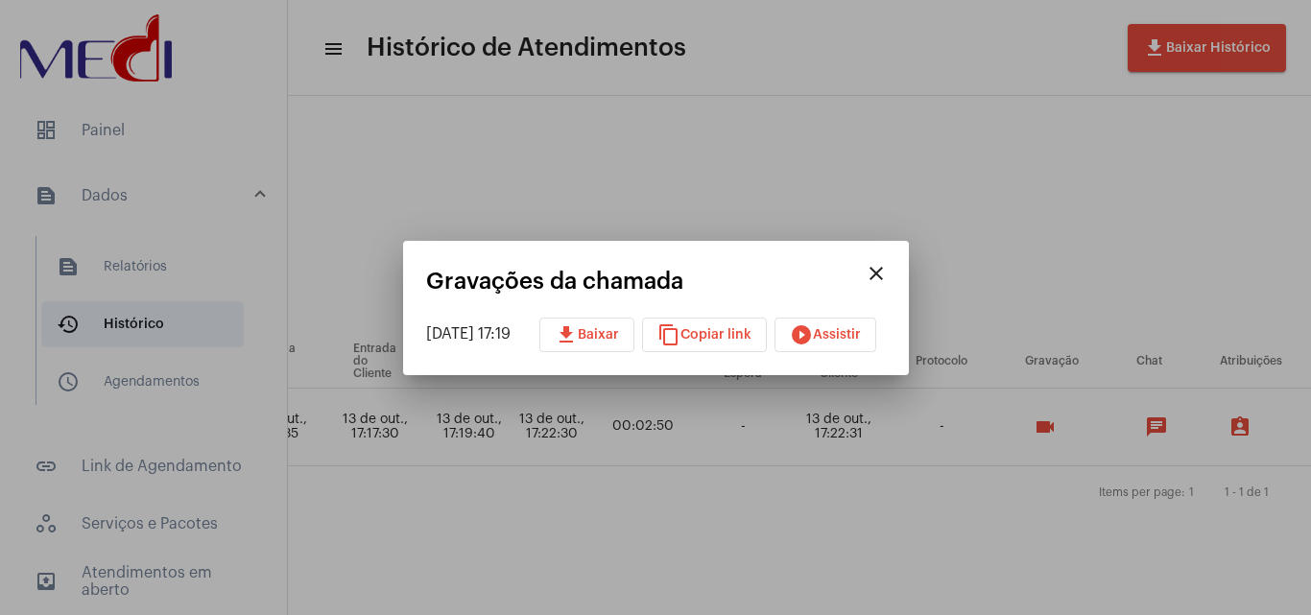
click at [1084, 222] on div at bounding box center [655, 307] width 1311 height 615
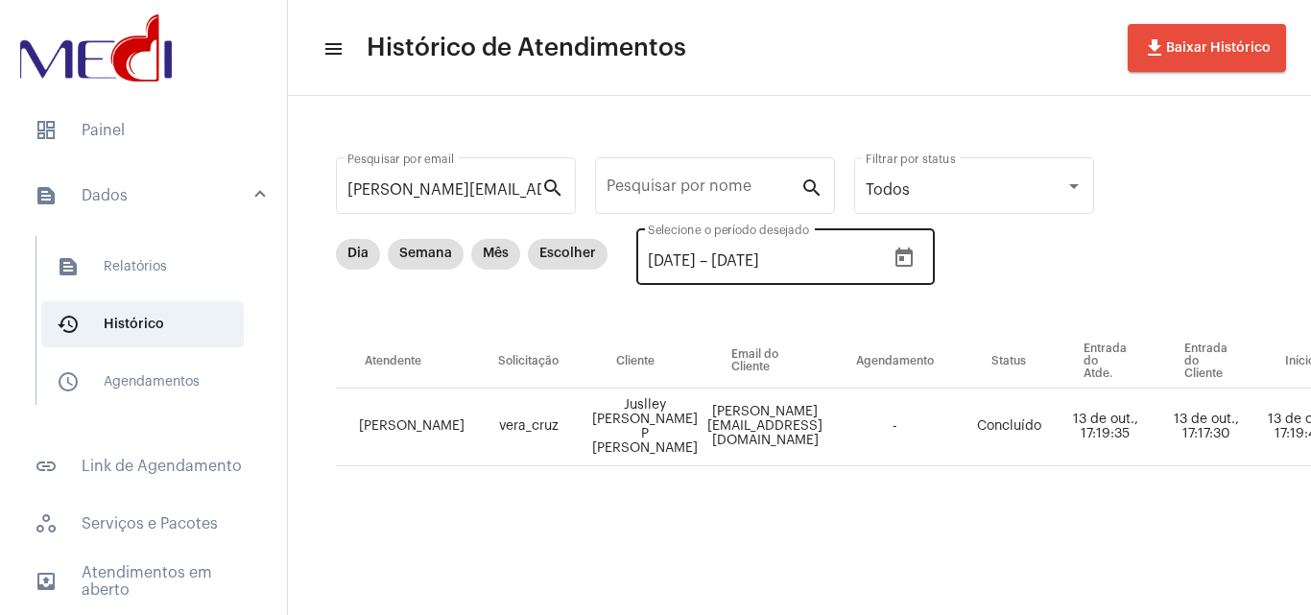
click at [935, 266] on div "[DATE] [DATE] – [DATE] Selecione o período desejado" at bounding box center [786, 255] width 299 height 60
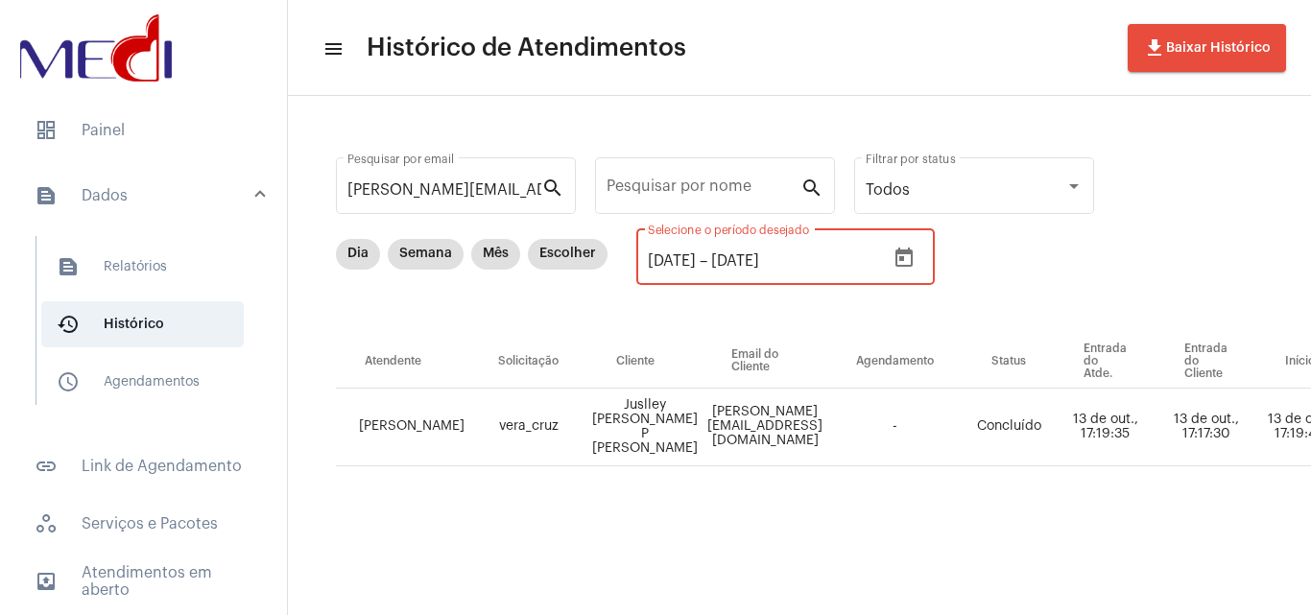
click at [913, 252] on icon "Open calendar" at bounding box center [904, 257] width 17 height 19
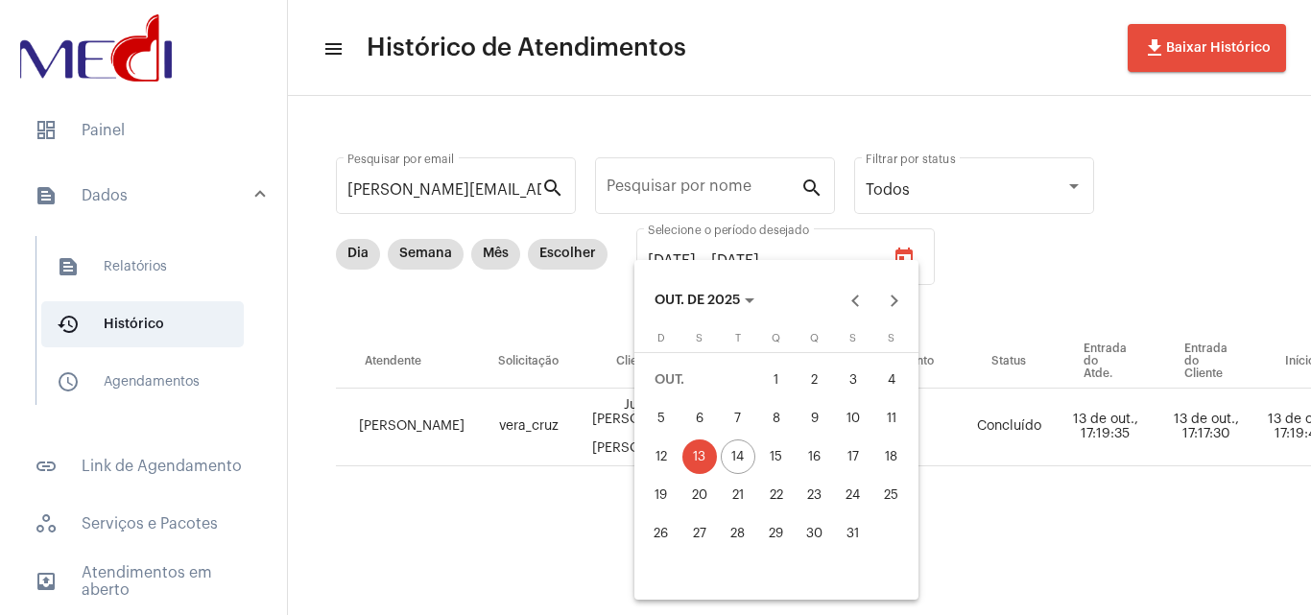
click at [764, 378] on div "1" at bounding box center [776, 380] width 35 height 35
type input "[DATE]"
click at [722, 454] on div "14" at bounding box center [738, 457] width 35 height 35
type input "[DATE]"
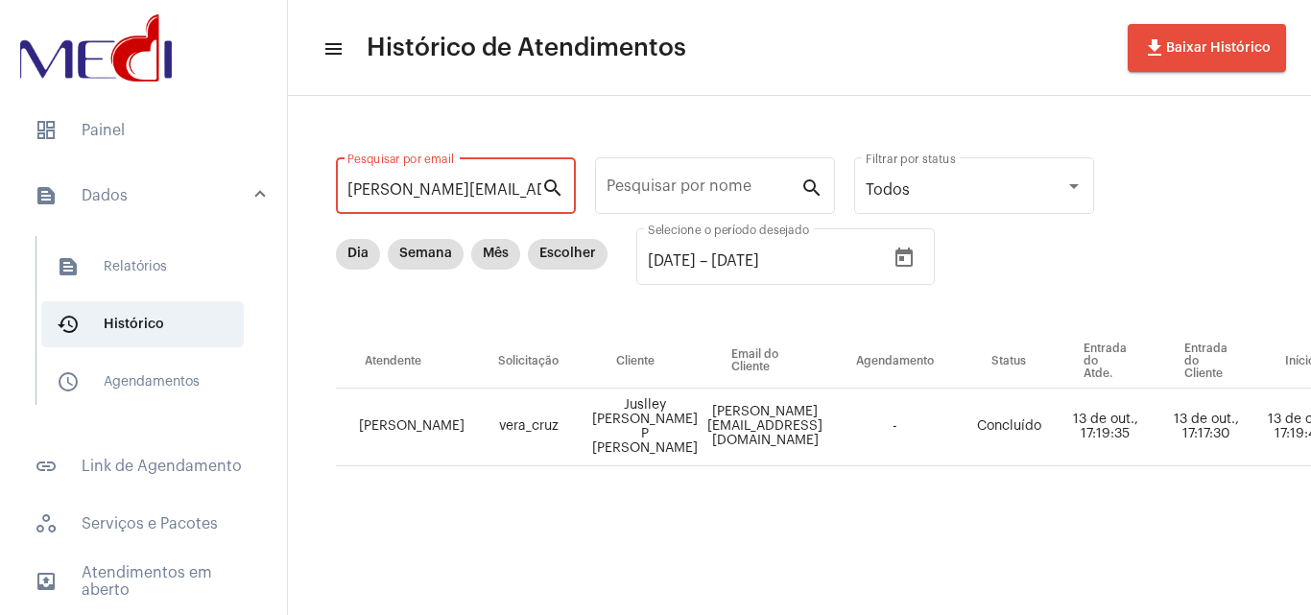
scroll to position [0, 8]
drag, startPoint x: 350, startPoint y: 189, endPoint x: 1119, endPoint y: 241, distance: 770.7
click at [1119, 241] on div "[PERSON_NAME][EMAIL_ADDRESS][DOMAIN_NAME] Pesquisar por email search Pesquisar …" at bounding box center [1275, 332] width 1937 height 434
type input "r"
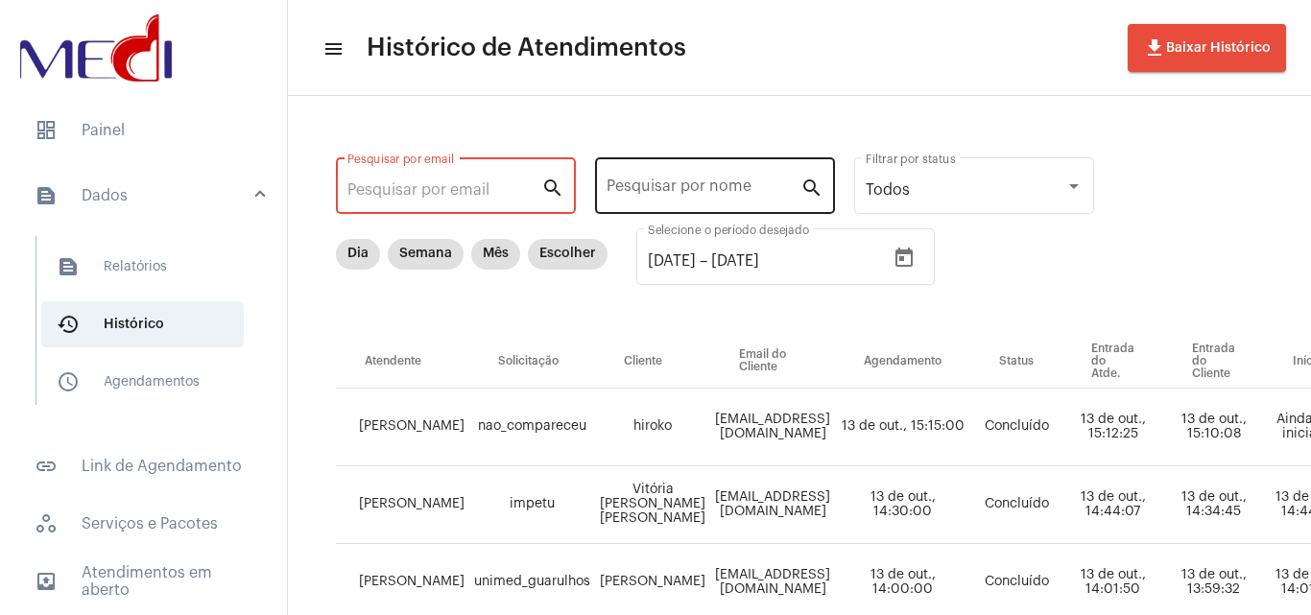
click at [663, 179] on div "Pesquisar por nome" at bounding box center [704, 184] width 194 height 60
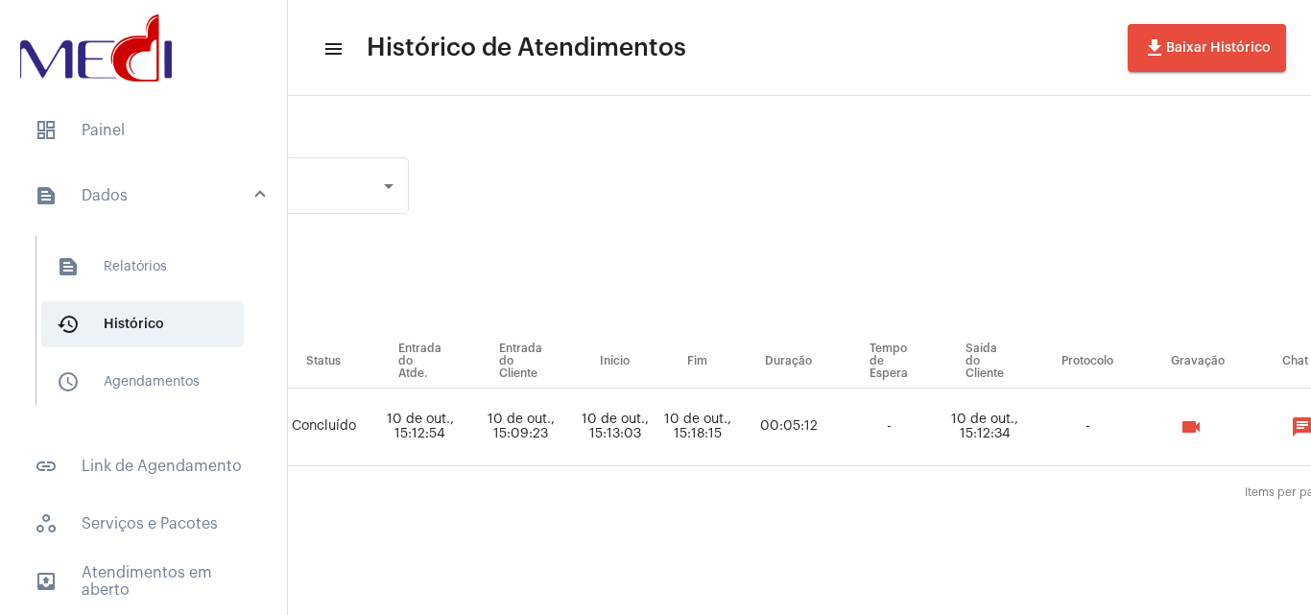
scroll to position [0, 705]
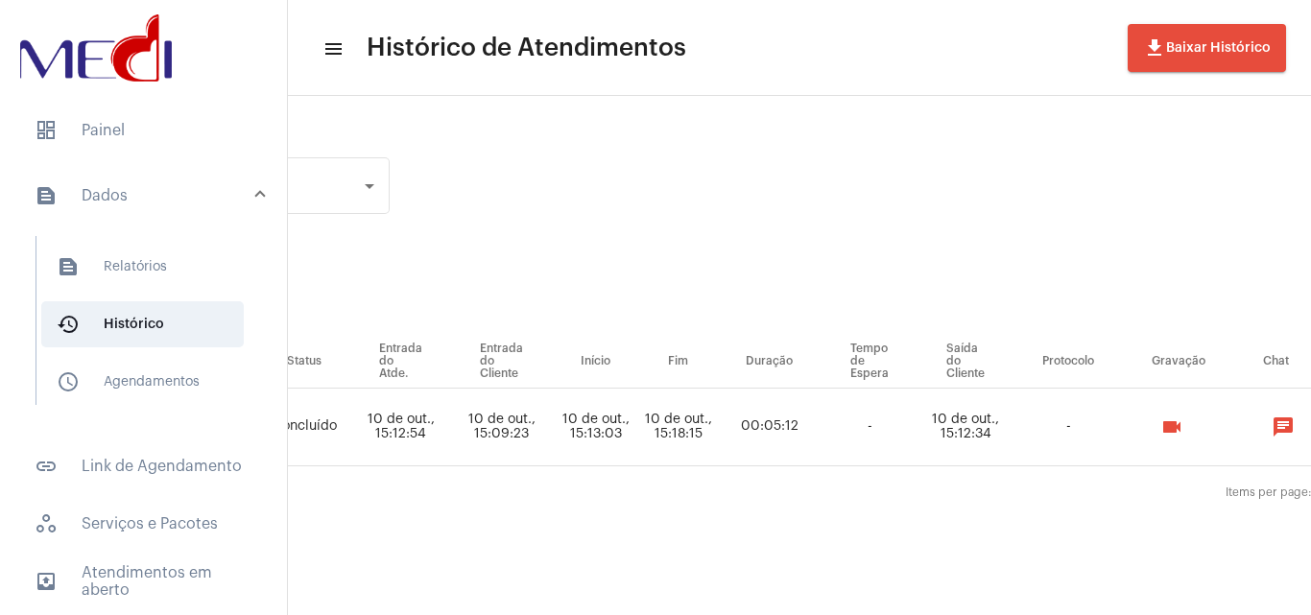
type input "INAMARA"
click at [1184, 436] on mat-icon "videocam" at bounding box center [1172, 427] width 23 height 23
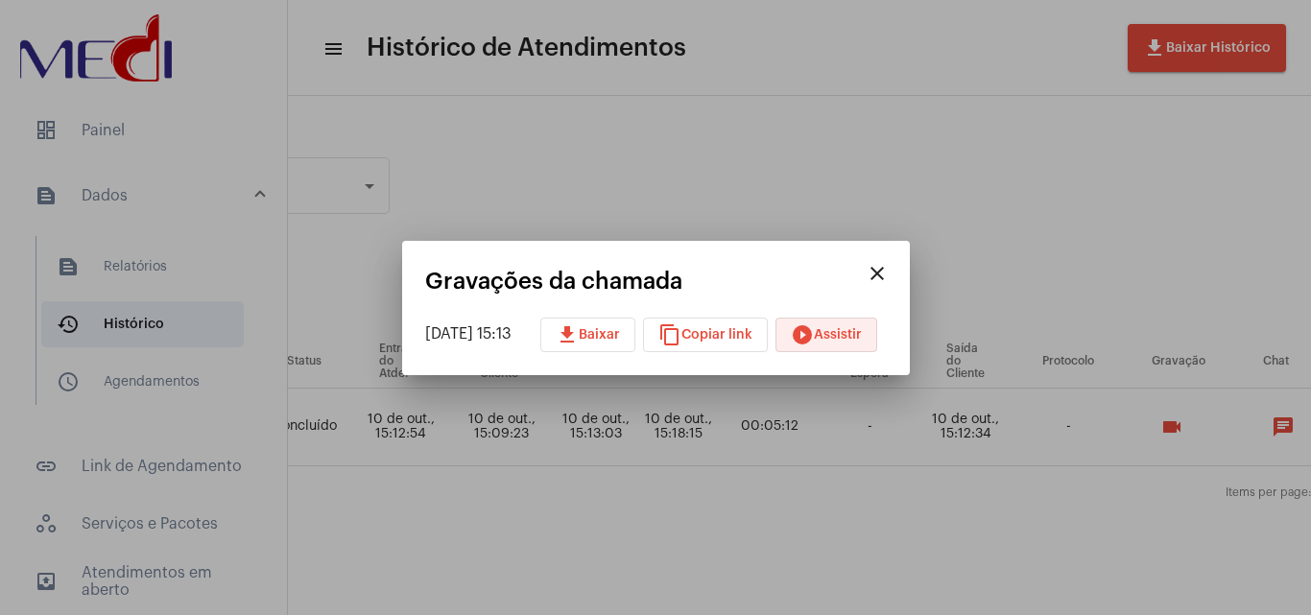
click at [857, 332] on span "play_circle_filled Assistir" at bounding box center [826, 334] width 71 height 13
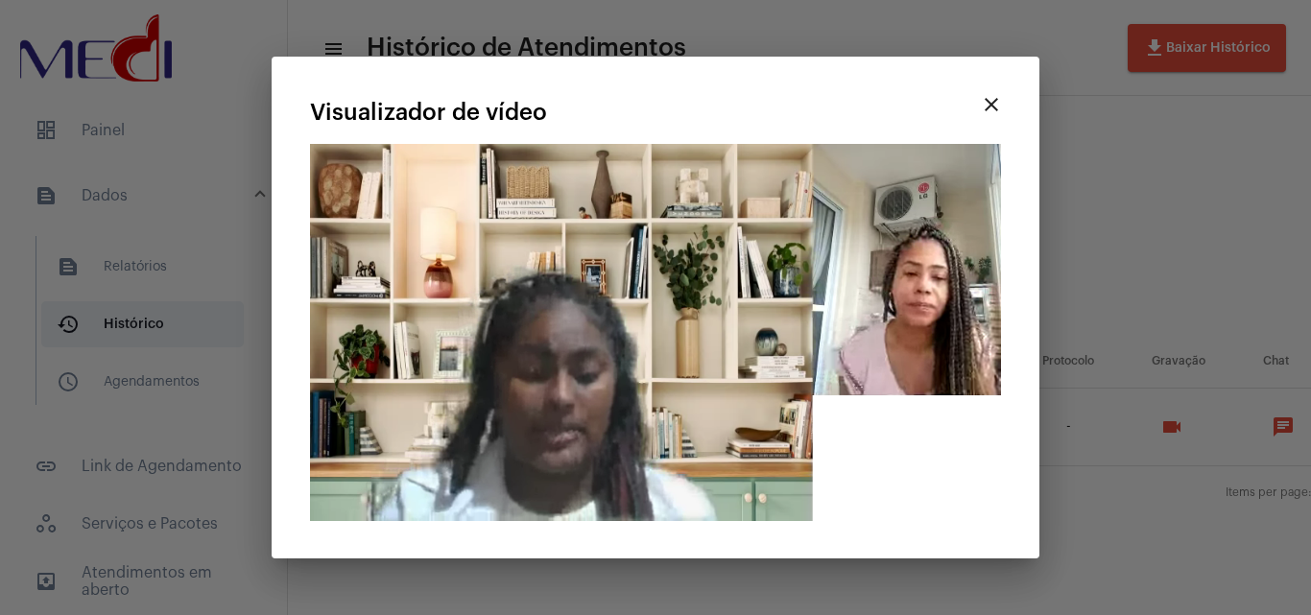
click at [1197, 198] on div at bounding box center [655, 307] width 1311 height 615
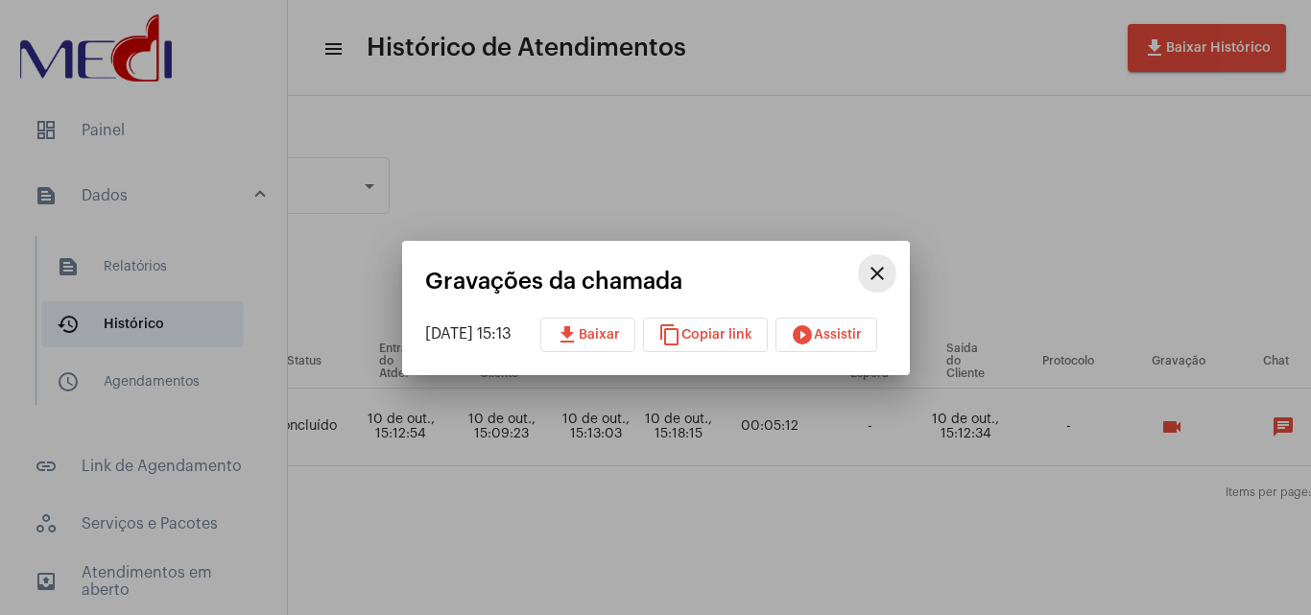
click at [889, 272] on mat-icon "close" at bounding box center [877, 273] width 23 height 23
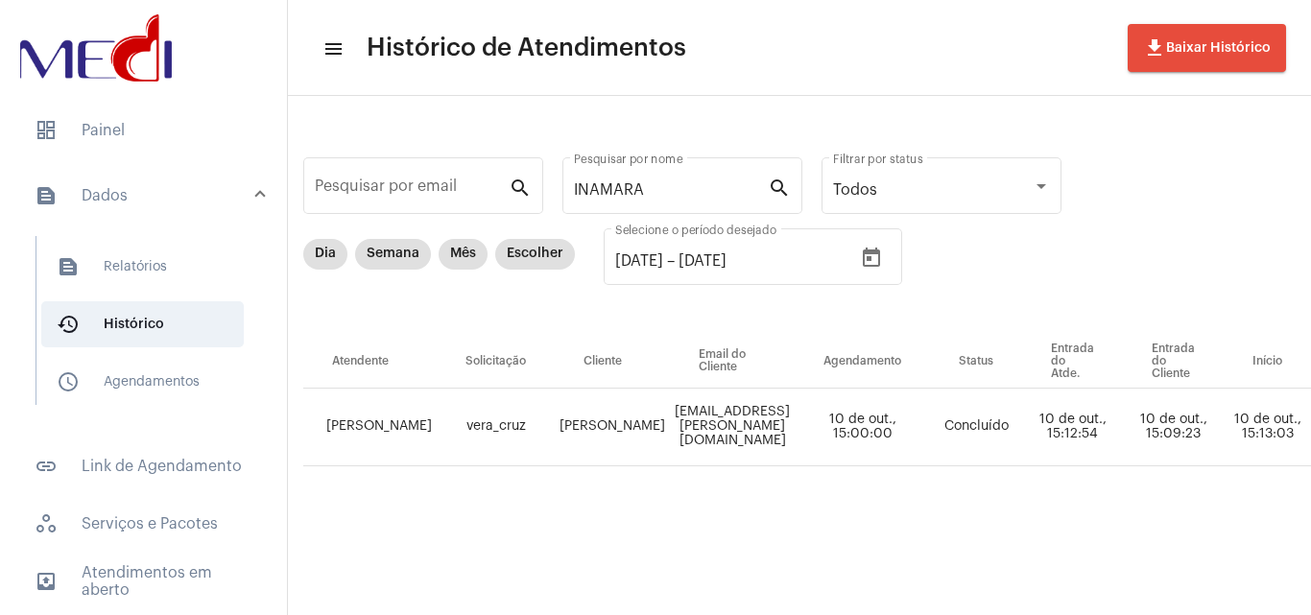
scroll to position [0, 0]
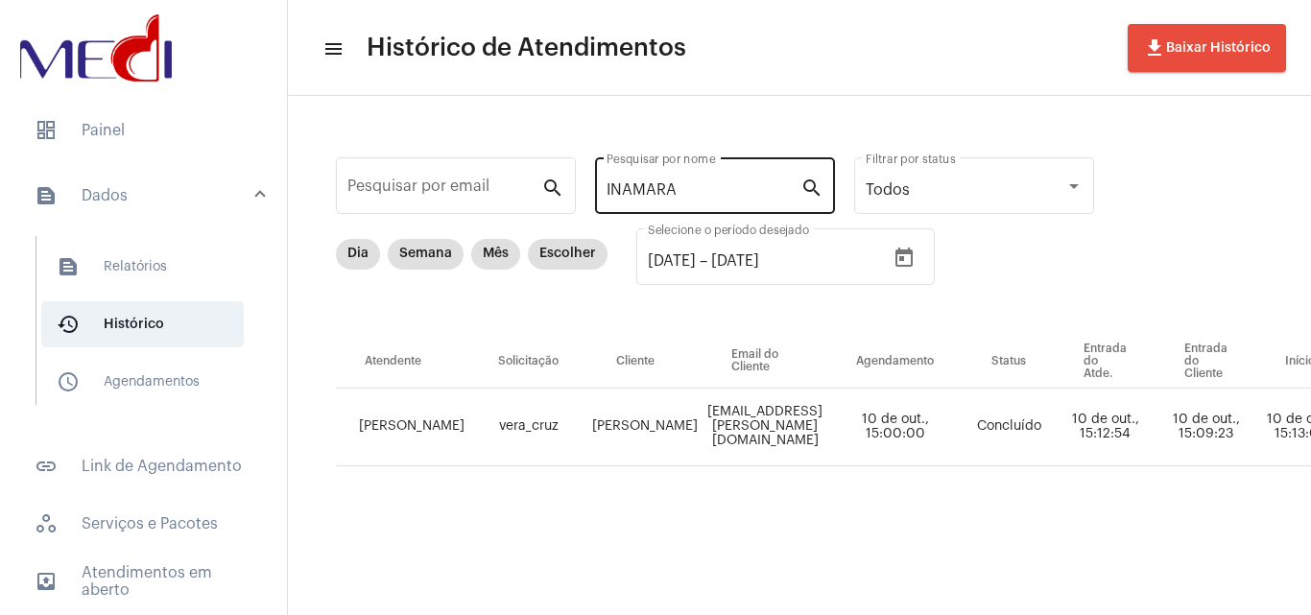
drag, startPoint x: 710, startPoint y: 202, endPoint x: 672, endPoint y: 180, distance: 44.3
click at [672, 180] on div "INAMARA Pesquisar por nome" at bounding box center [704, 184] width 194 height 60
click at [700, 191] on input "INAMARA" at bounding box center [704, 189] width 194 height 17
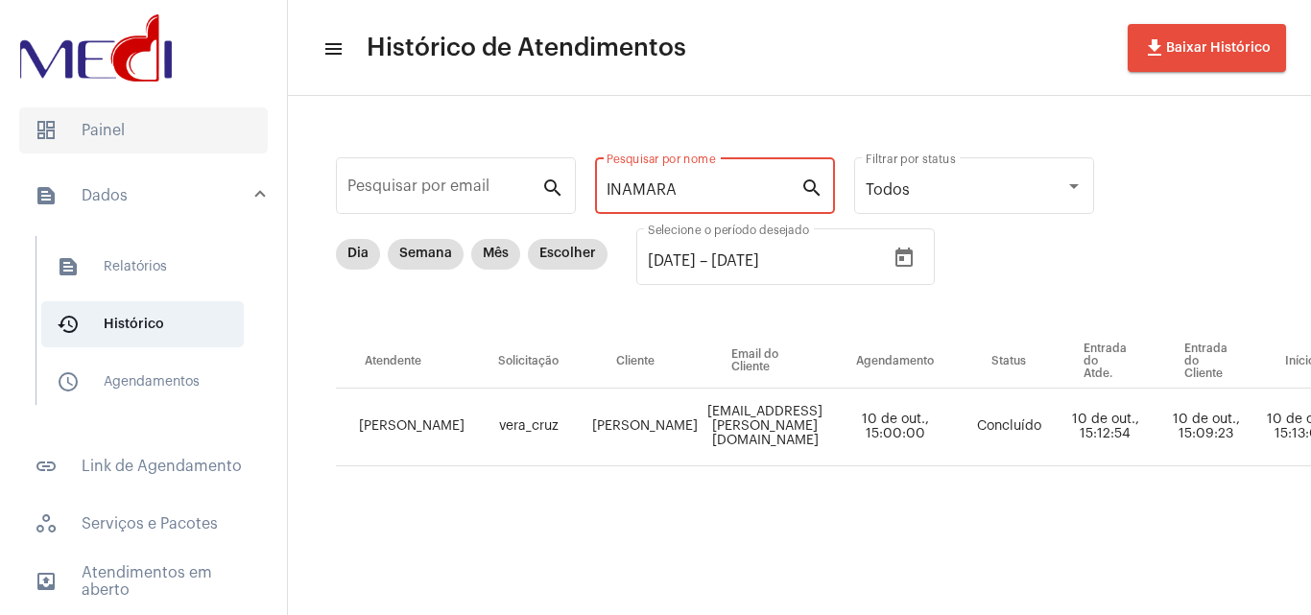
drag, startPoint x: 700, startPoint y: 192, endPoint x: 214, endPoint y: 112, distance: 492.3
click at [242, 119] on mat-sidenav-container "dashboard Painel text_snippet_outlined Dados text_snippet_outlined Relatórios h…" at bounding box center [655, 307] width 1311 height 615
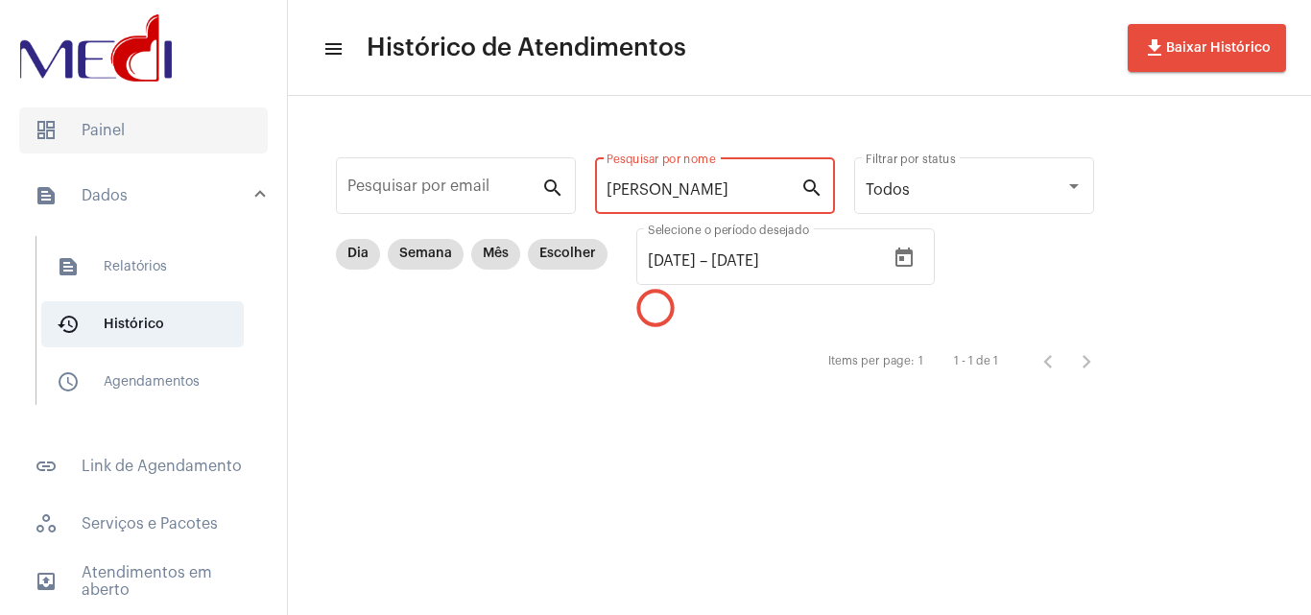
type input "[PERSON_NAME]"
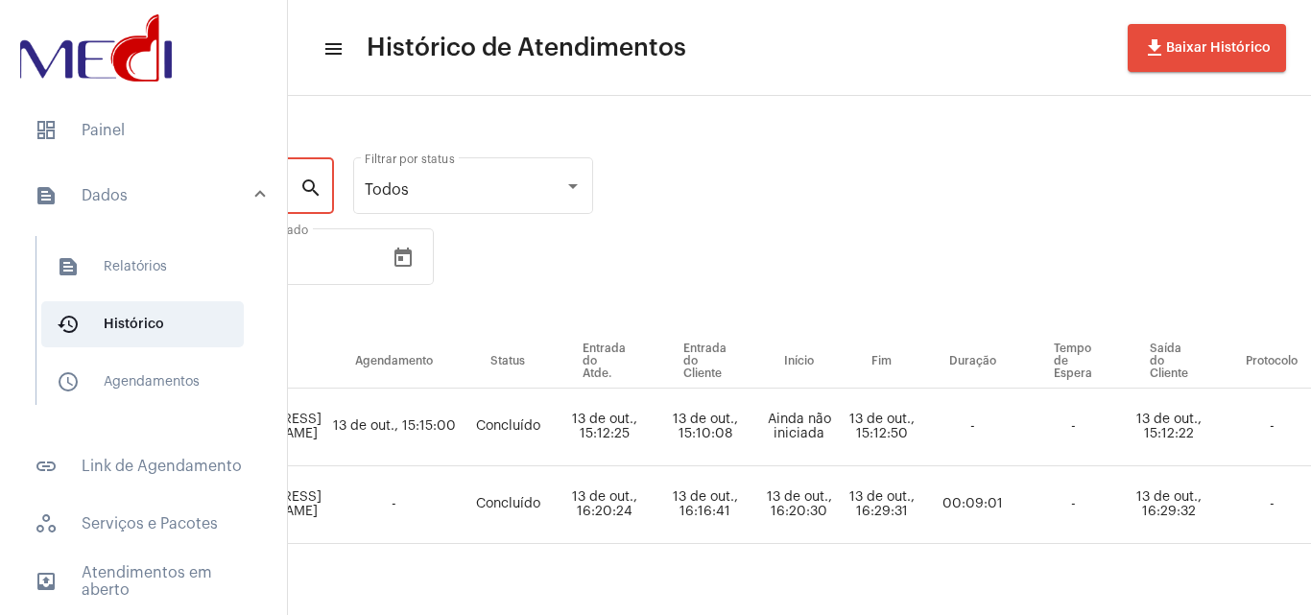
scroll to position [0, 814]
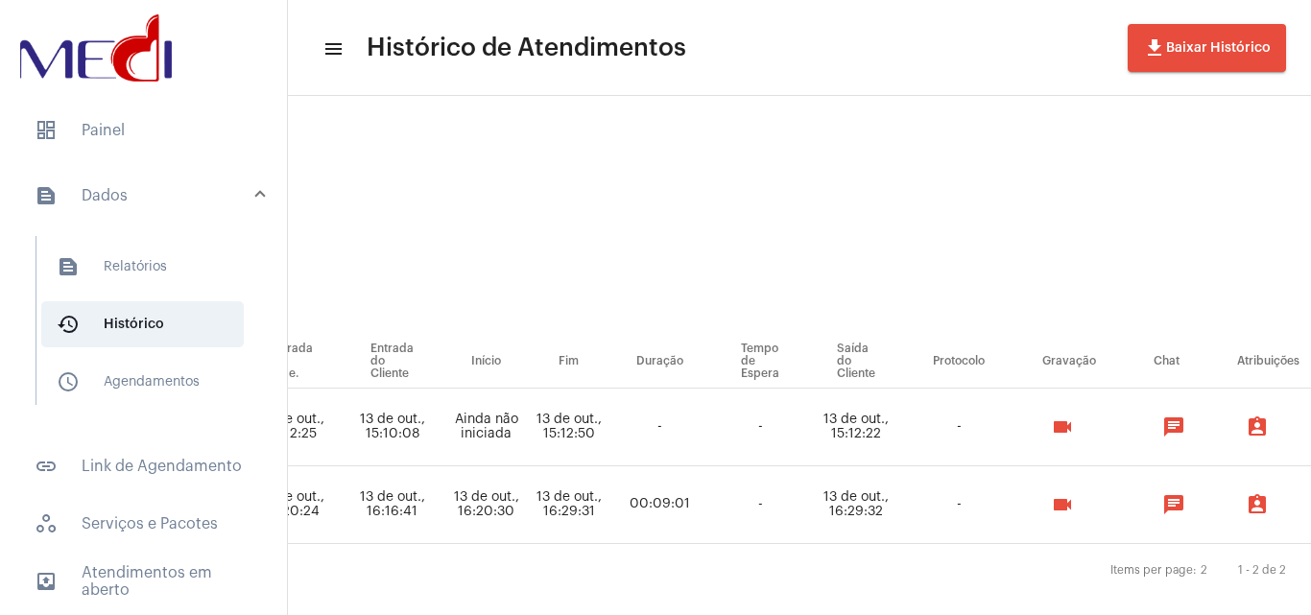
click at [1070, 515] on mat-icon "videocam" at bounding box center [1062, 504] width 23 height 23
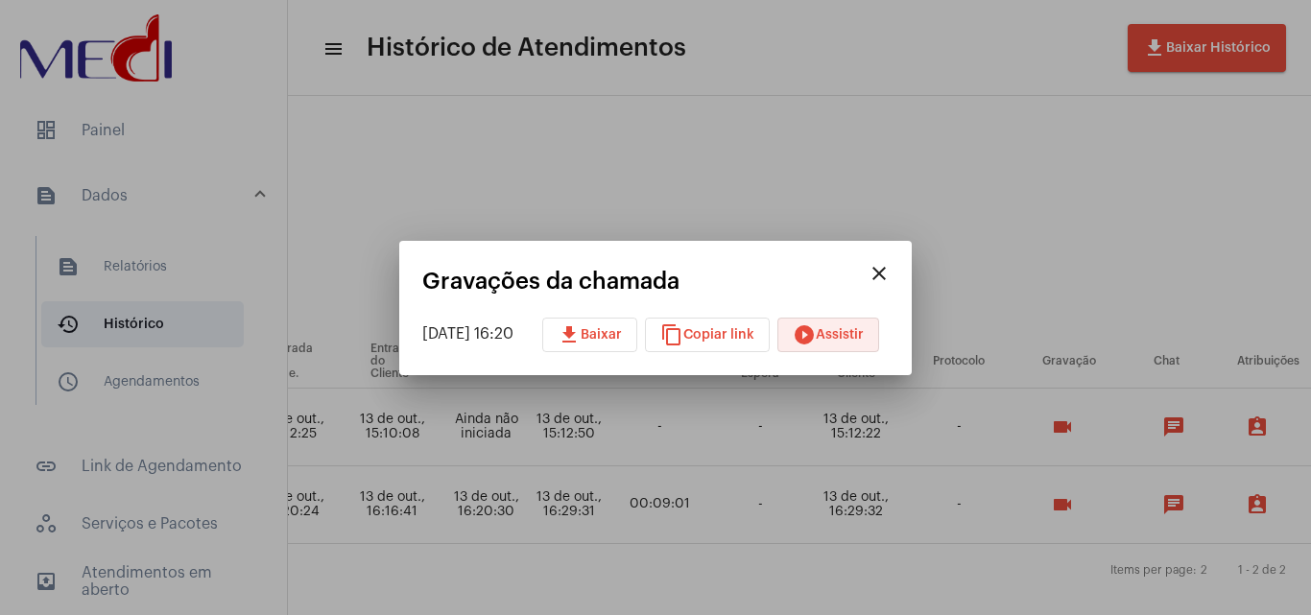
click at [864, 340] on span "play_circle_filled Assistir" at bounding box center [828, 334] width 71 height 13
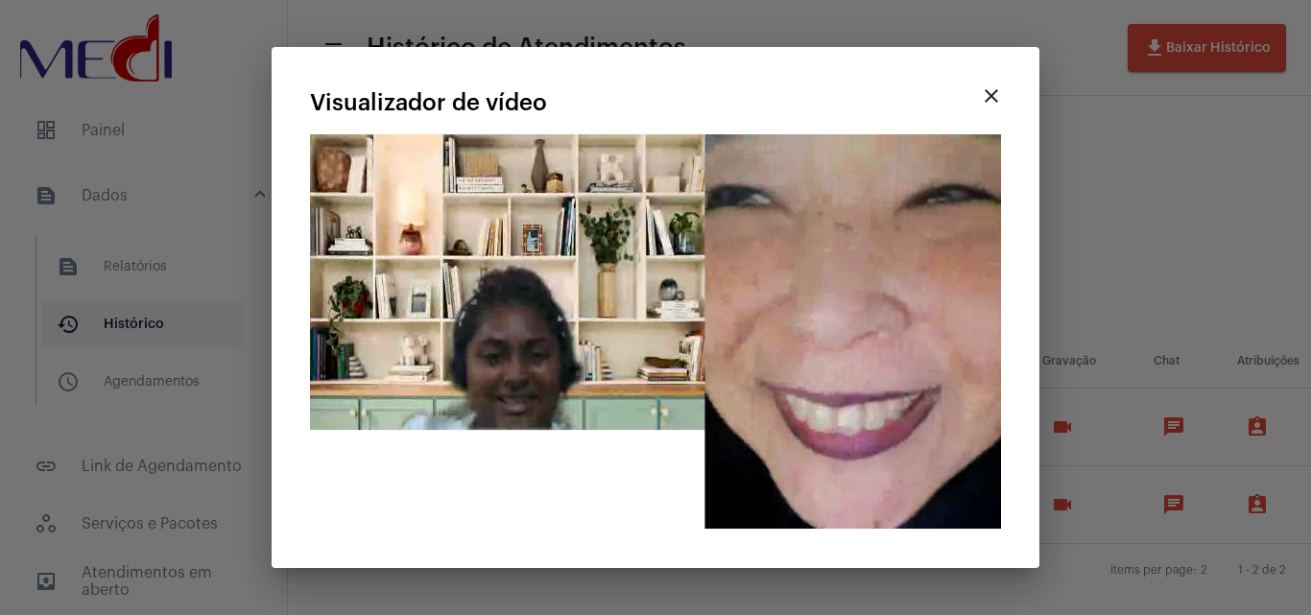
click at [1163, 176] on div at bounding box center [655, 307] width 1311 height 615
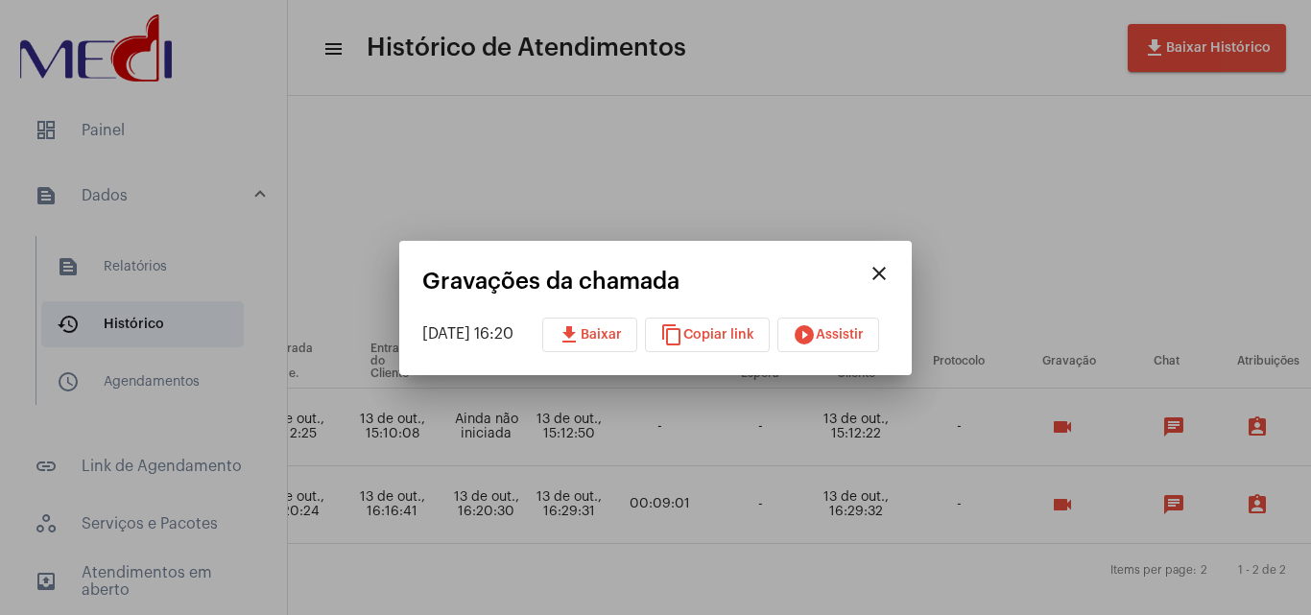
drag, startPoint x: 652, startPoint y: 108, endPoint x: 298, endPoint y: 125, distance: 354.7
click at [652, 108] on div at bounding box center [655, 307] width 1311 height 615
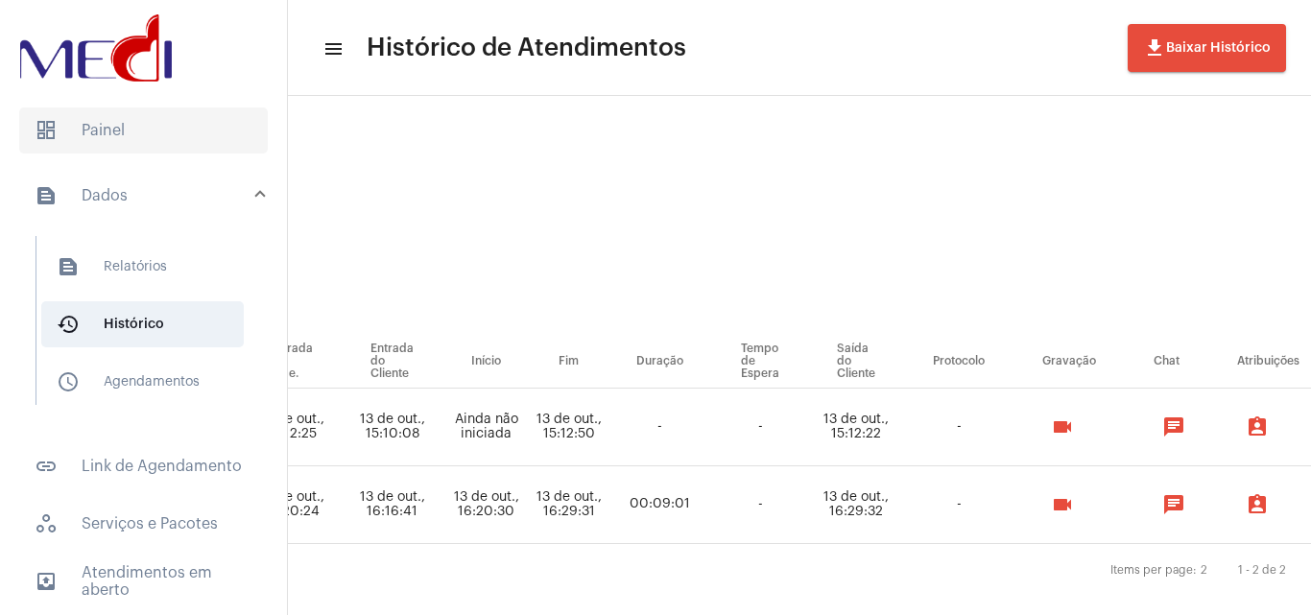
click at [150, 122] on span "dashboard Painel" at bounding box center [143, 131] width 249 height 46
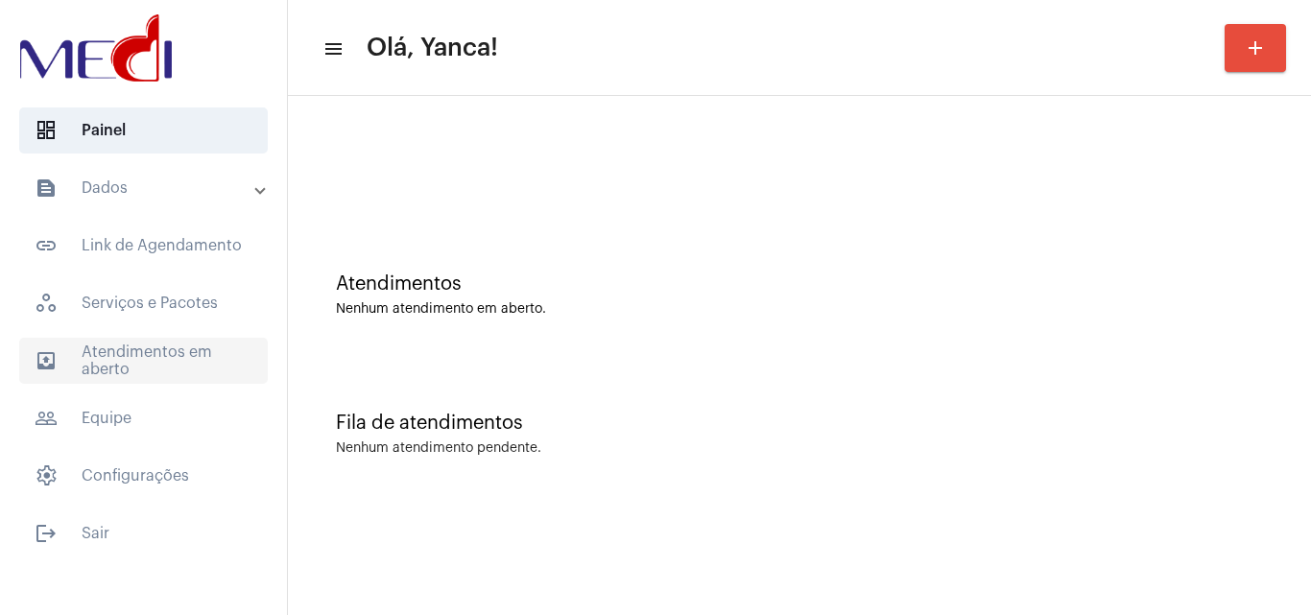
click at [148, 345] on span "outbox_outline Atendimentos em aberto" at bounding box center [143, 361] width 249 height 46
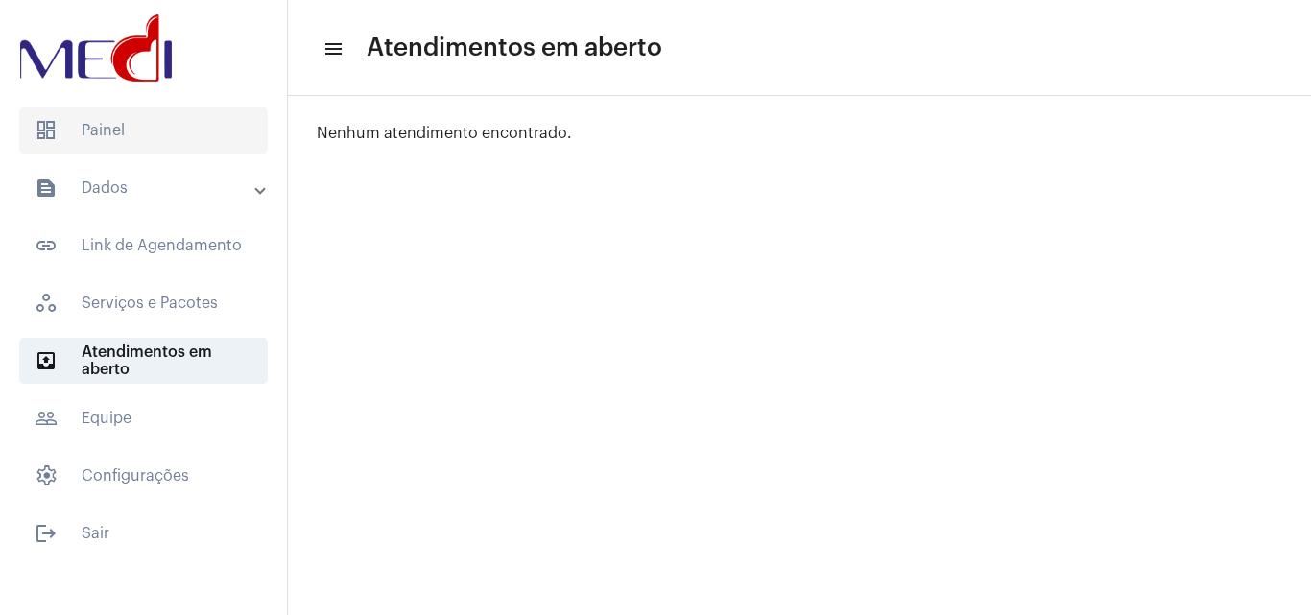
click at [162, 118] on span "dashboard Painel" at bounding box center [143, 131] width 249 height 46
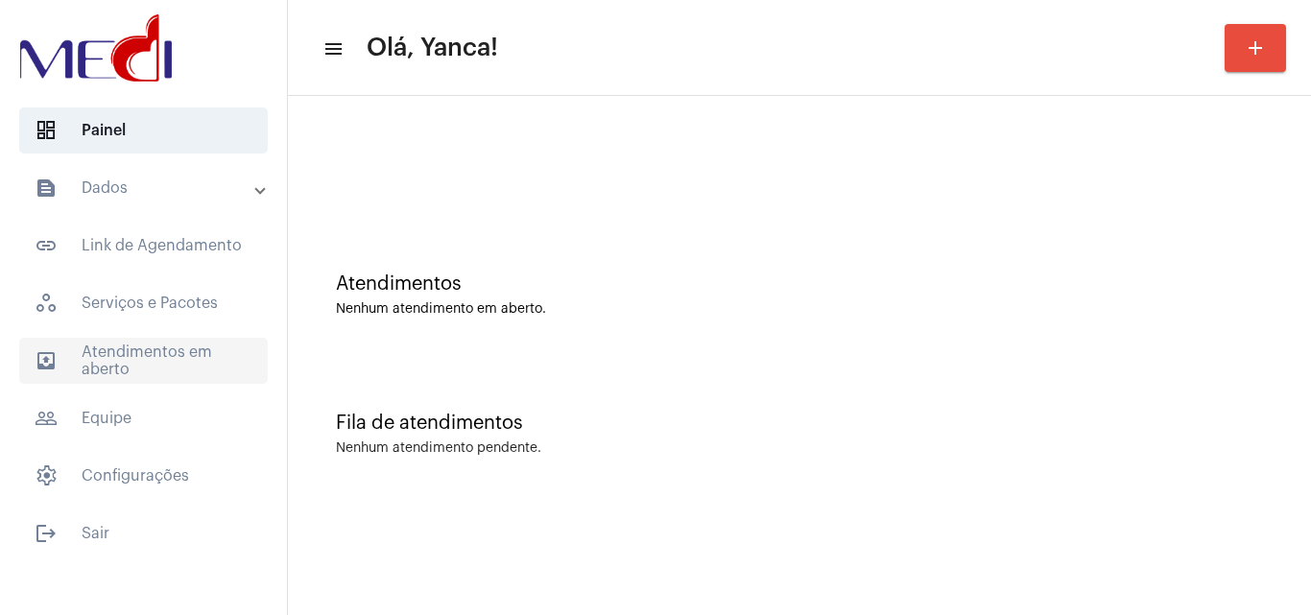
click at [143, 344] on span "outbox_outline Atendimentos em aberto" at bounding box center [143, 361] width 249 height 46
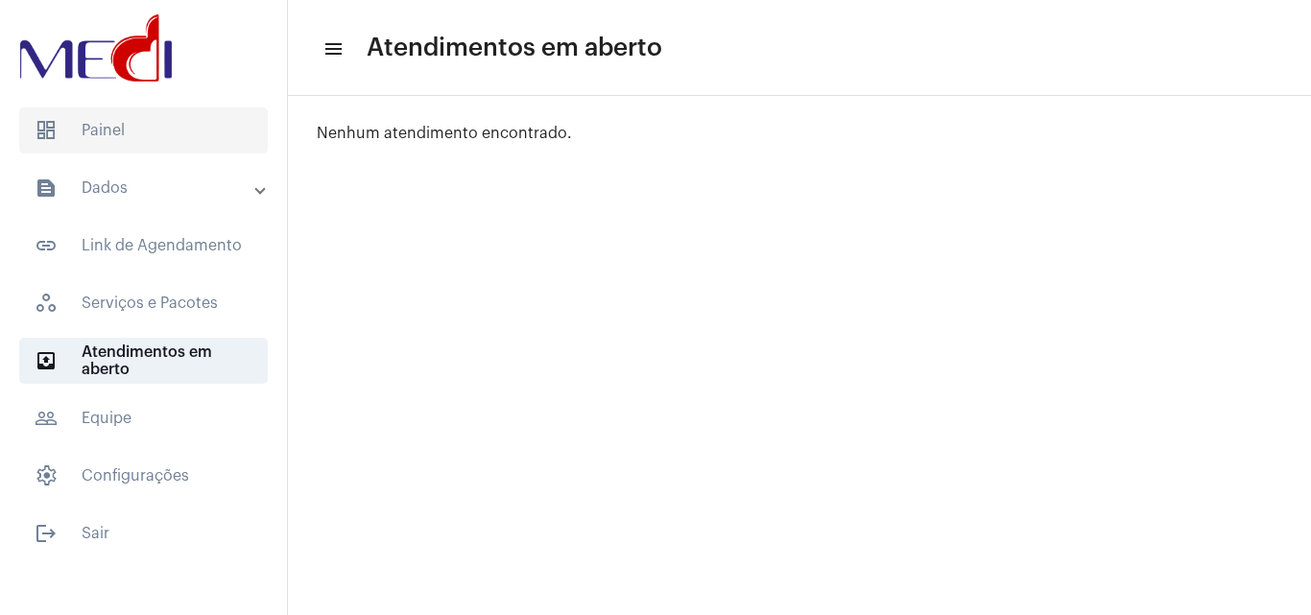
click at [107, 140] on span "dashboard Painel" at bounding box center [143, 131] width 249 height 46
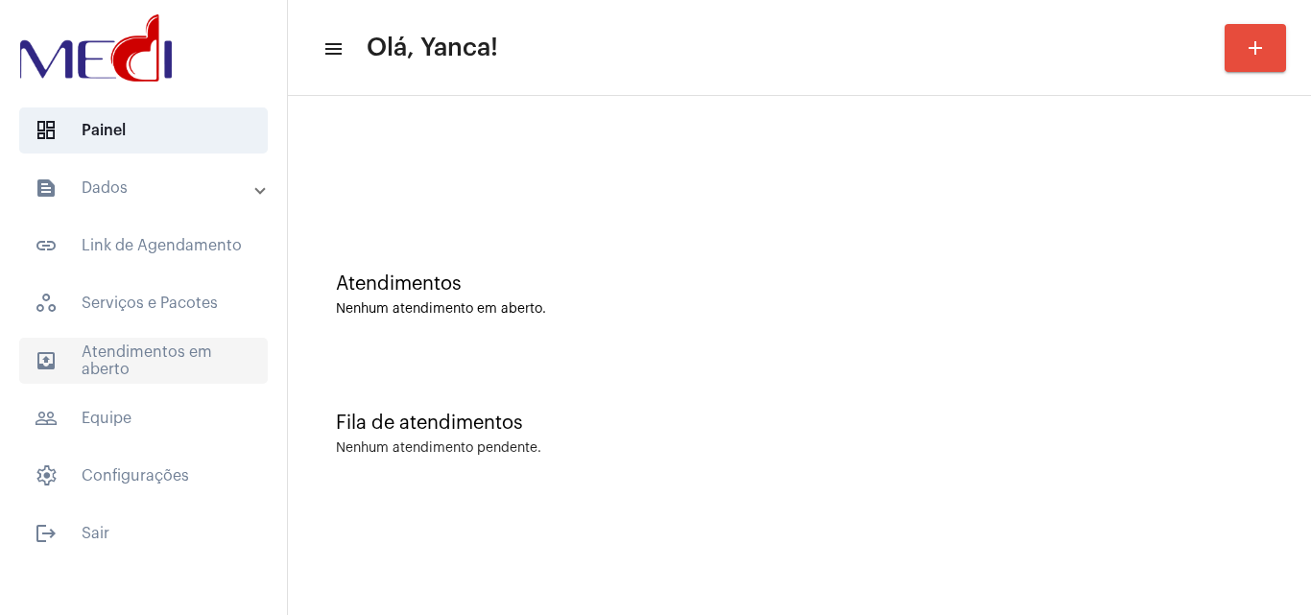
click at [169, 354] on span "outbox_outline Atendimentos em aberto" at bounding box center [143, 361] width 249 height 46
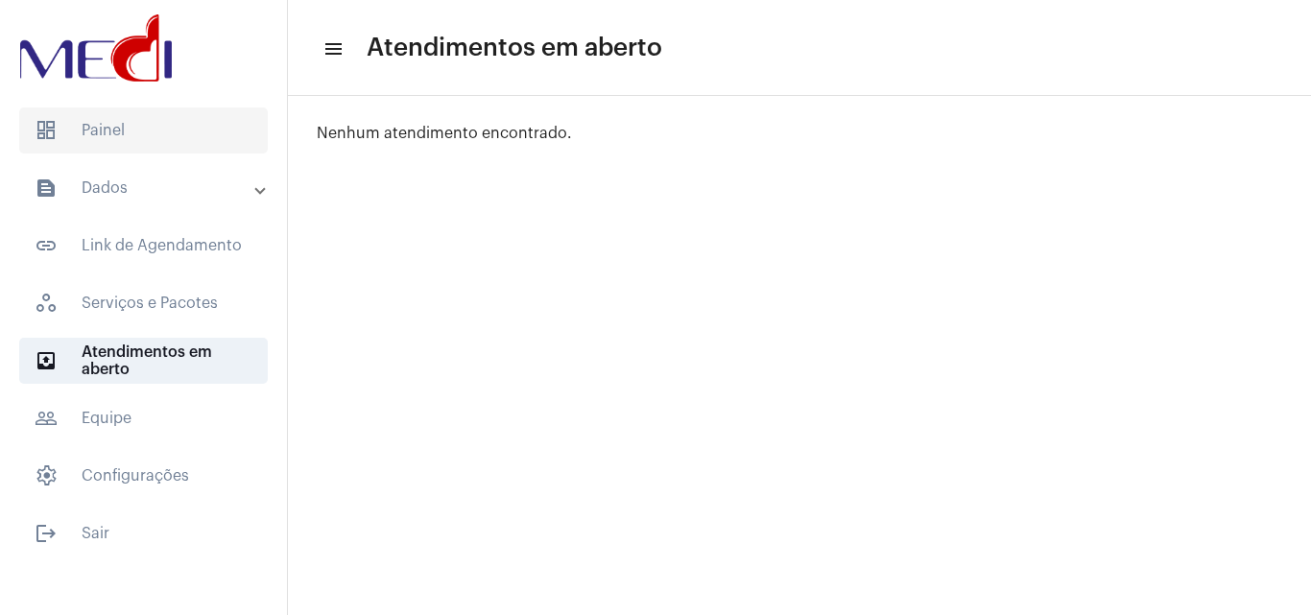
click at [178, 127] on span "dashboard Painel" at bounding box center [143, 131] width 249 height 46
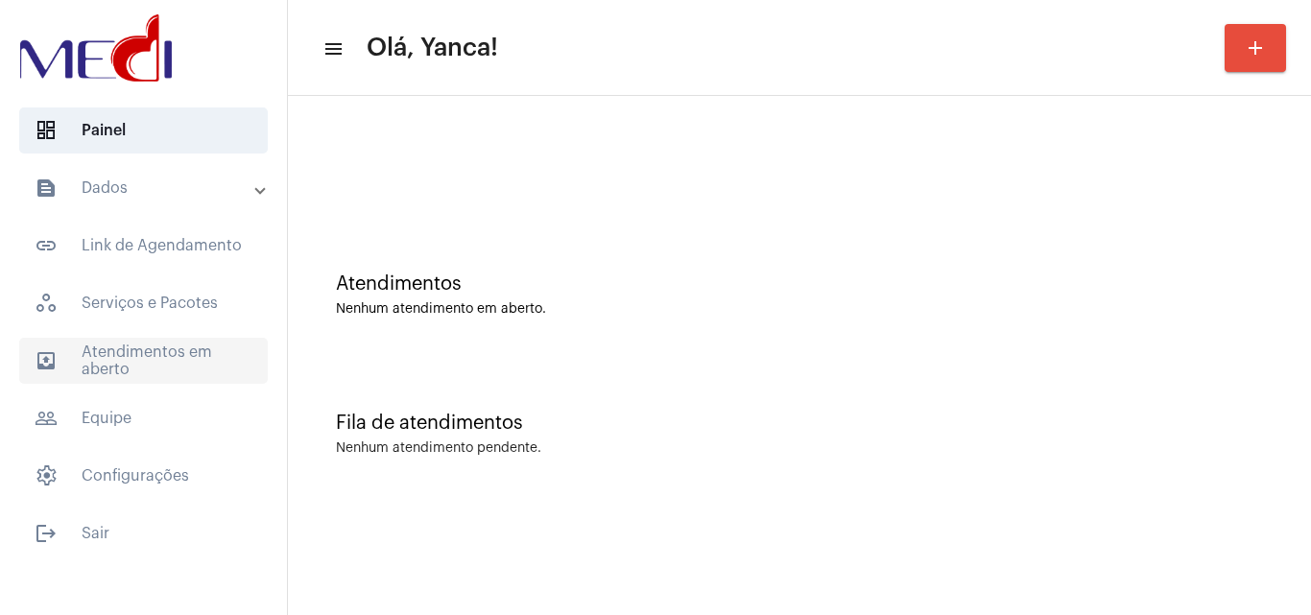
drag, startPoint x: 186, startPoint y: 360, endPoint x: 198, endPoint y: 364, distance: 12.1
click at [189, 360] on span "outbox_outline Atendimentos em aberto" at bounding box center [143, 361] width 249 height 46
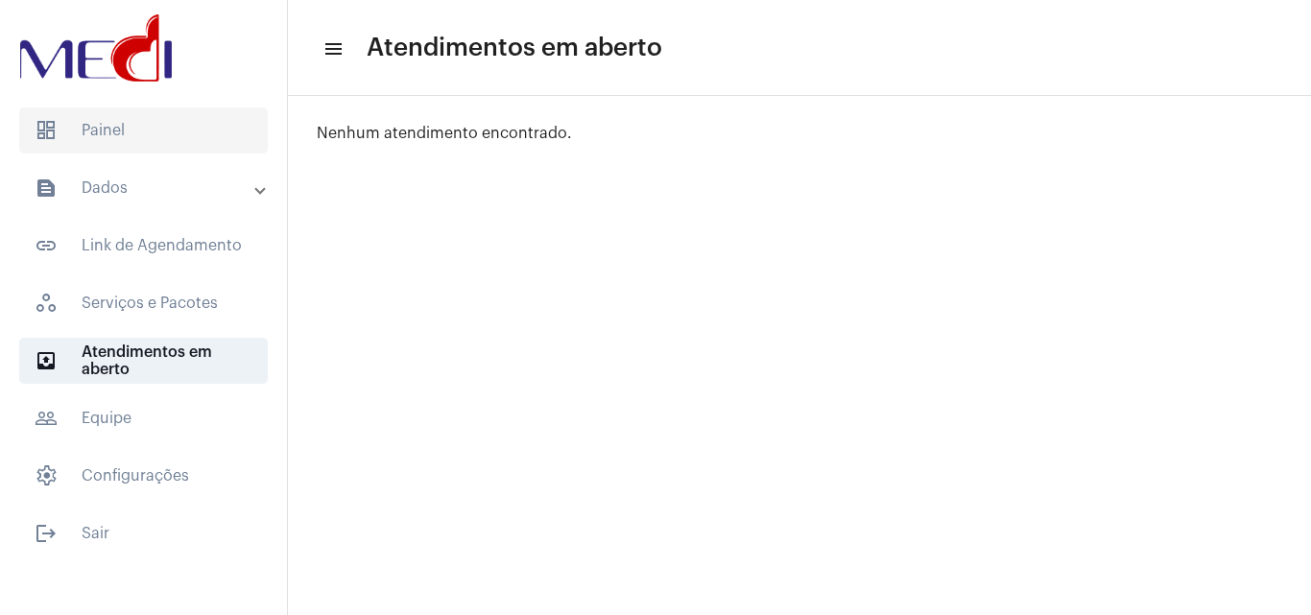
click at [160, 121] on span "dashboard Painel" at bounding box center [143, 131] width 249 height 46
